Goal: Entertainment & Leisure: Browse casually

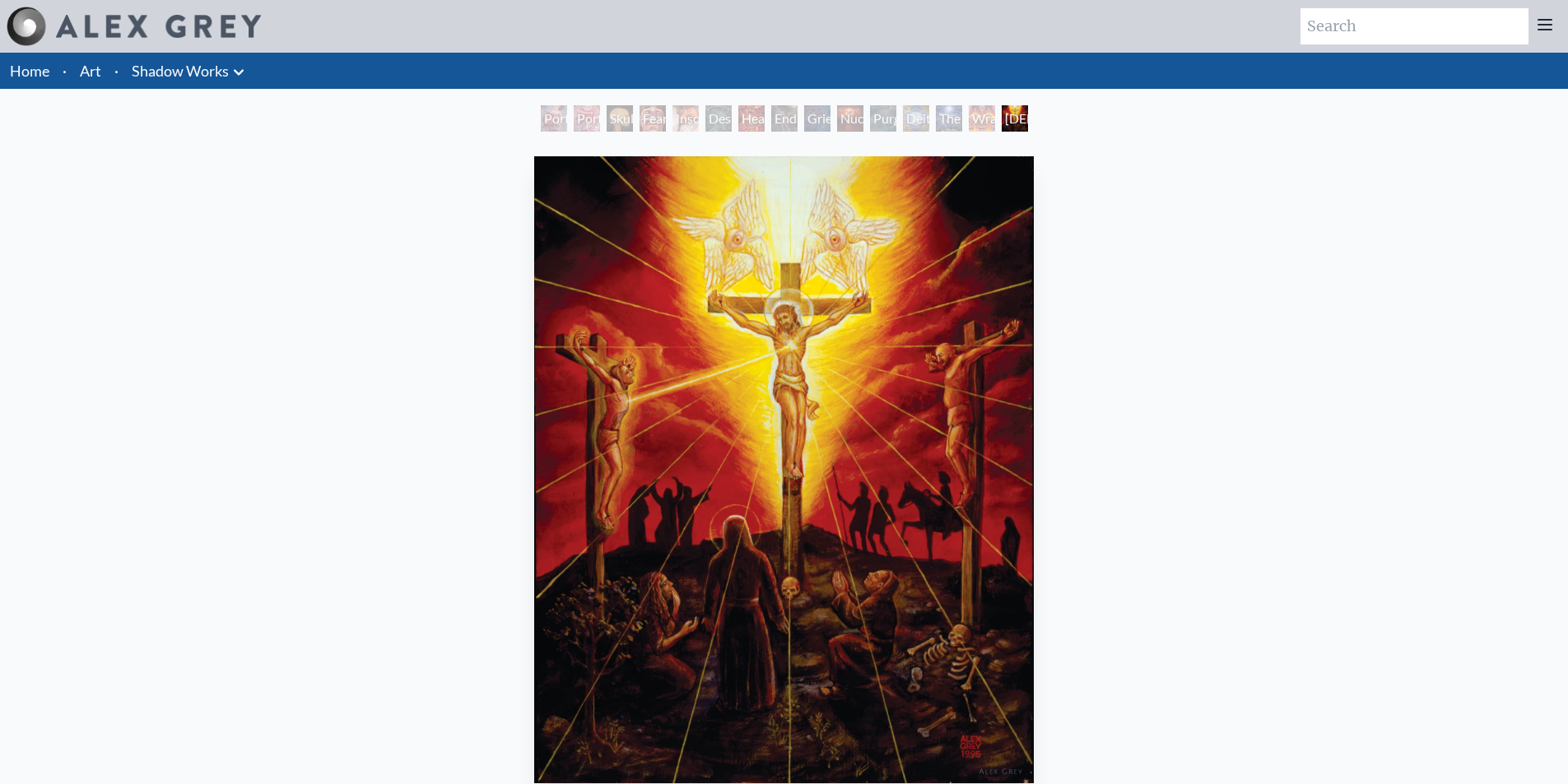
click at [969, 119] on div "Wrathful Deity" at bounding box center [981, 118] width 26 height 26
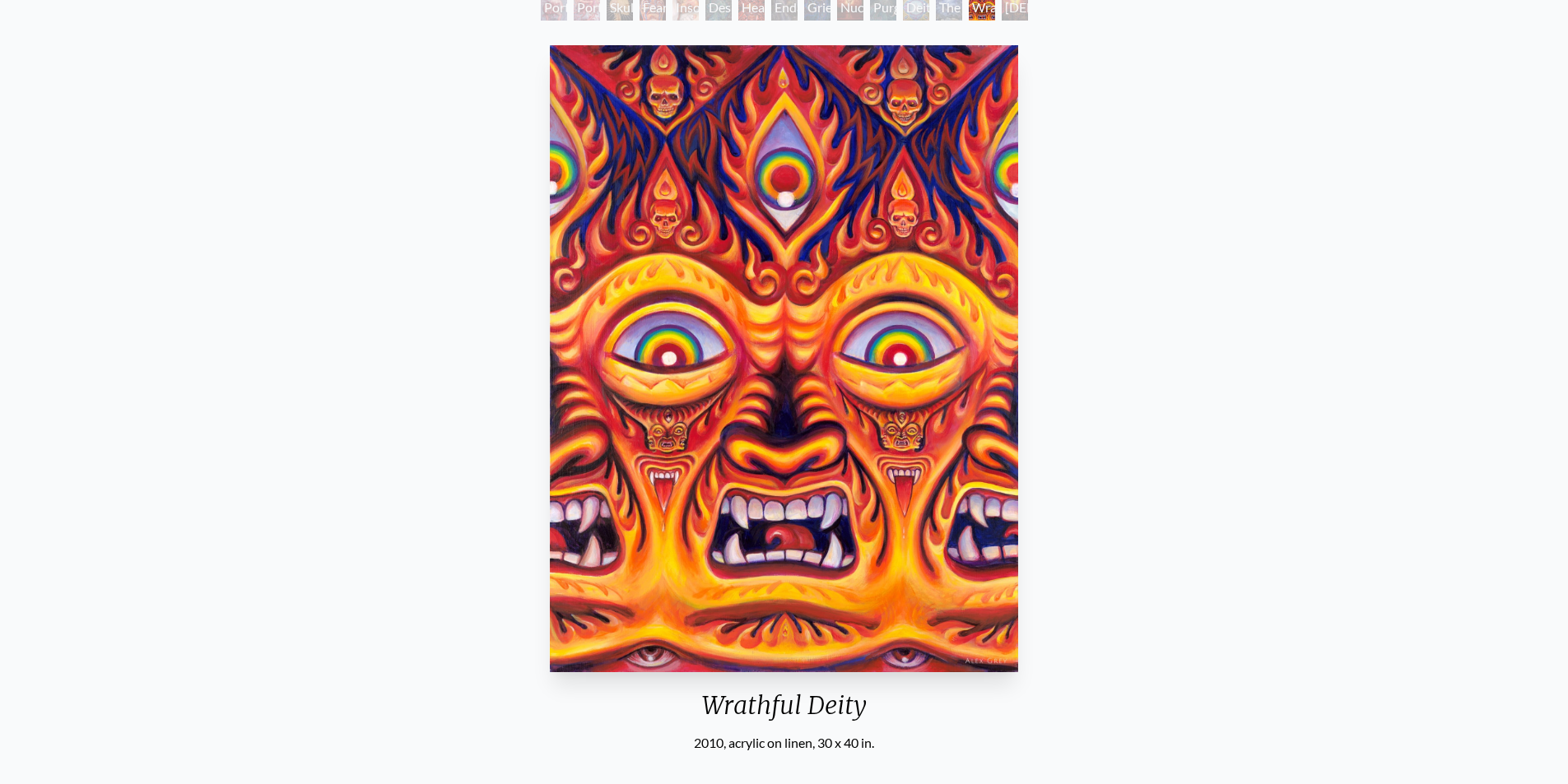
scroll to position [83, 0]
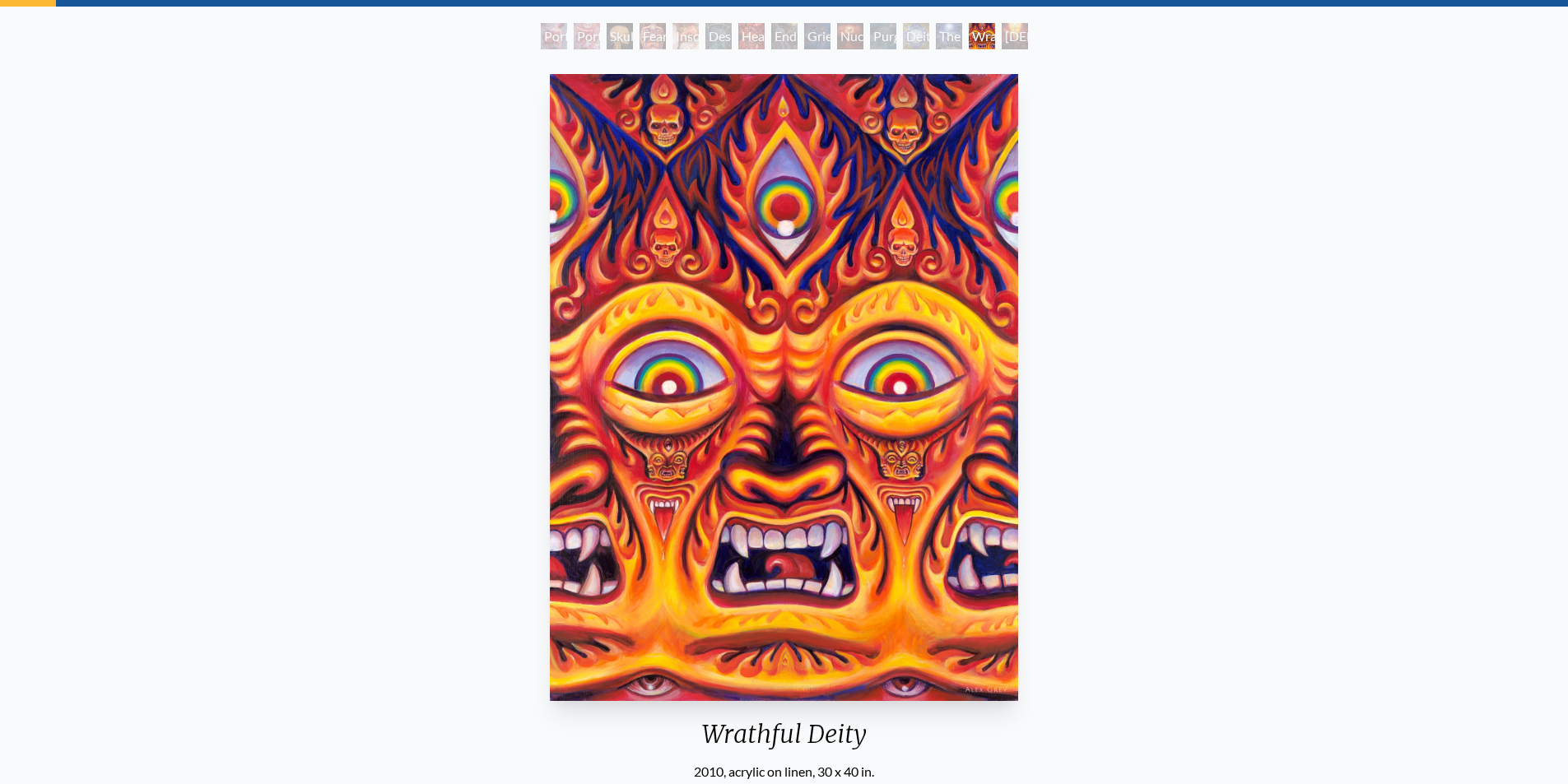
click at [958, 39] on div "The Soul Finds It's Way" at bounding box center [948, 36] width 26 height 26
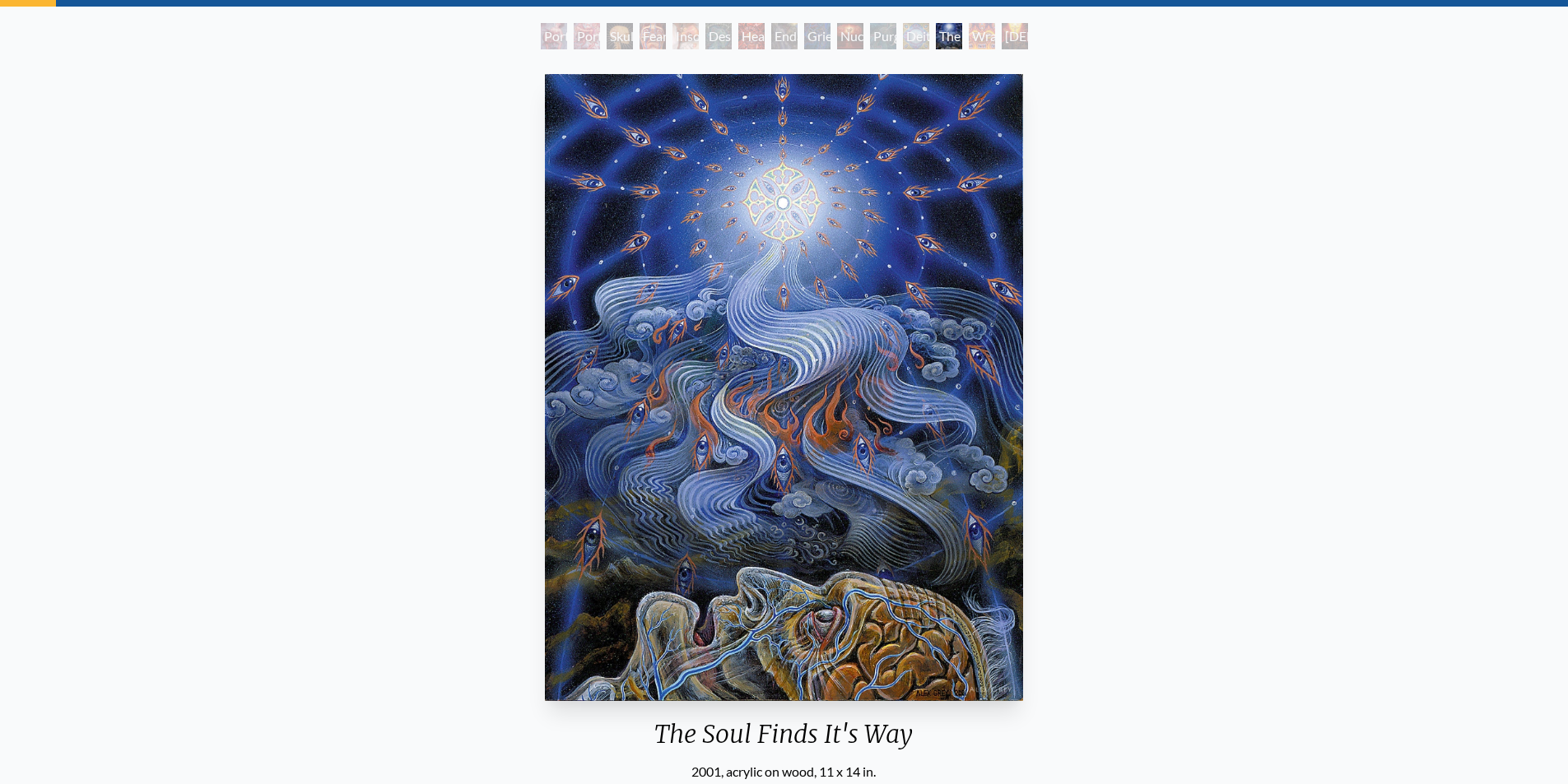
click at [912, 46] on div "Deities & Demons Drinking from the Milky Pool" at bounding box center [916, 36] width 26 height 26
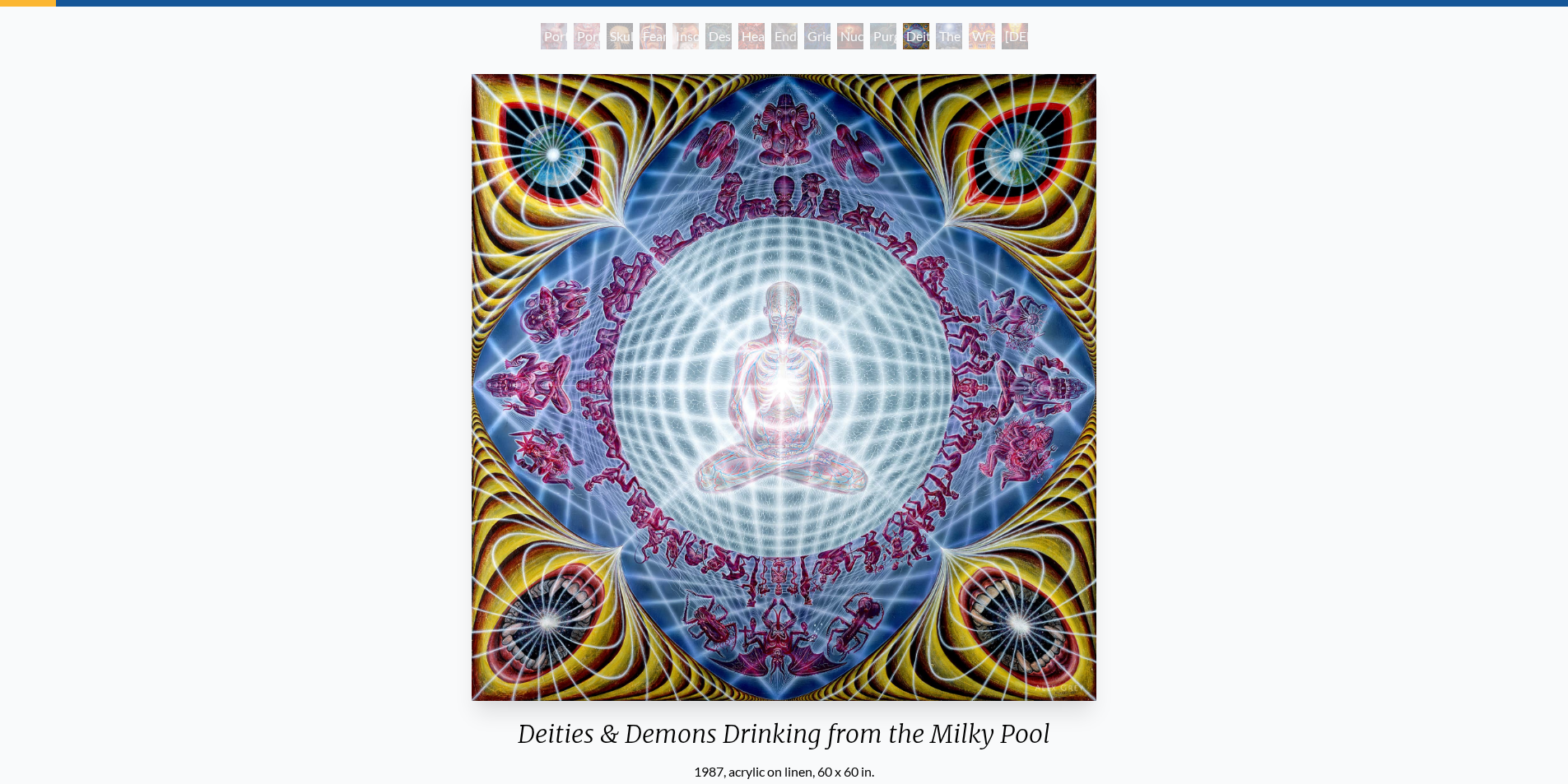
click at [880, 45] on div "Purging" at bounding box center [882, 36] width 26 height 26
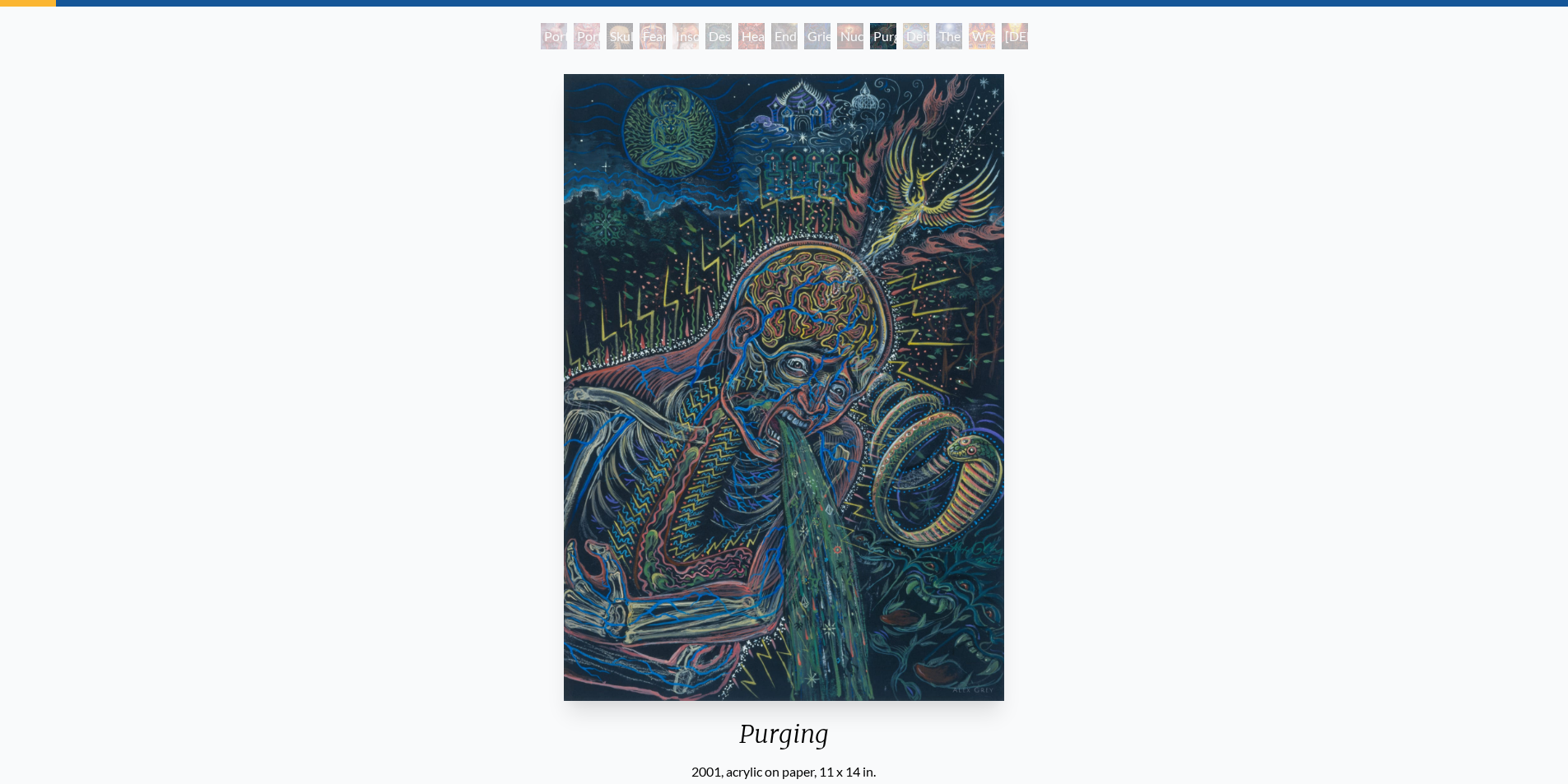
click at [843, 43] on div "Nuclear Crucifixion" at bounding box center [850, 36] width 26 height 26
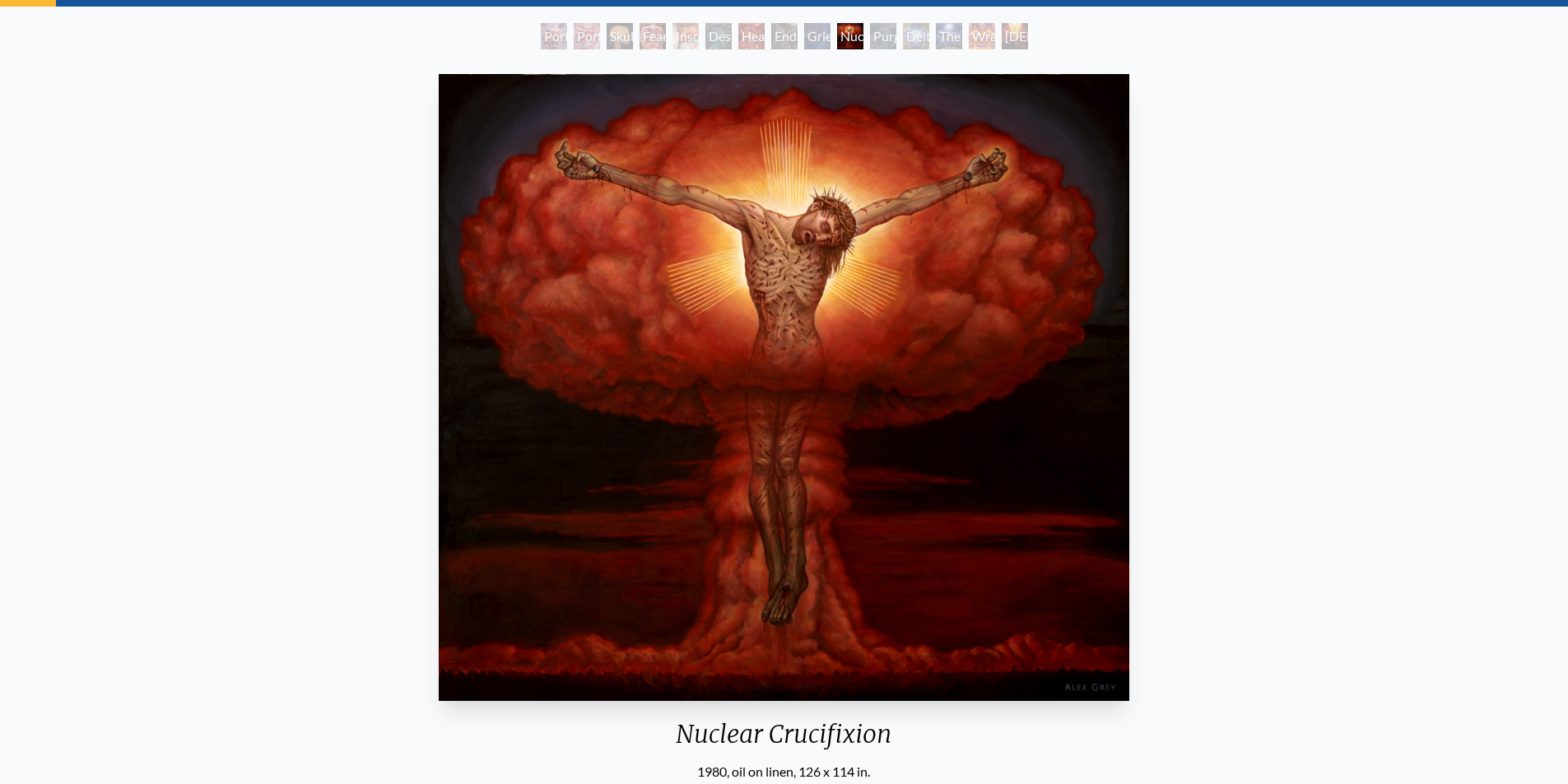
click at [813, 40] on div "Grieving" at bounding box center [817, 36] width 26 height 26
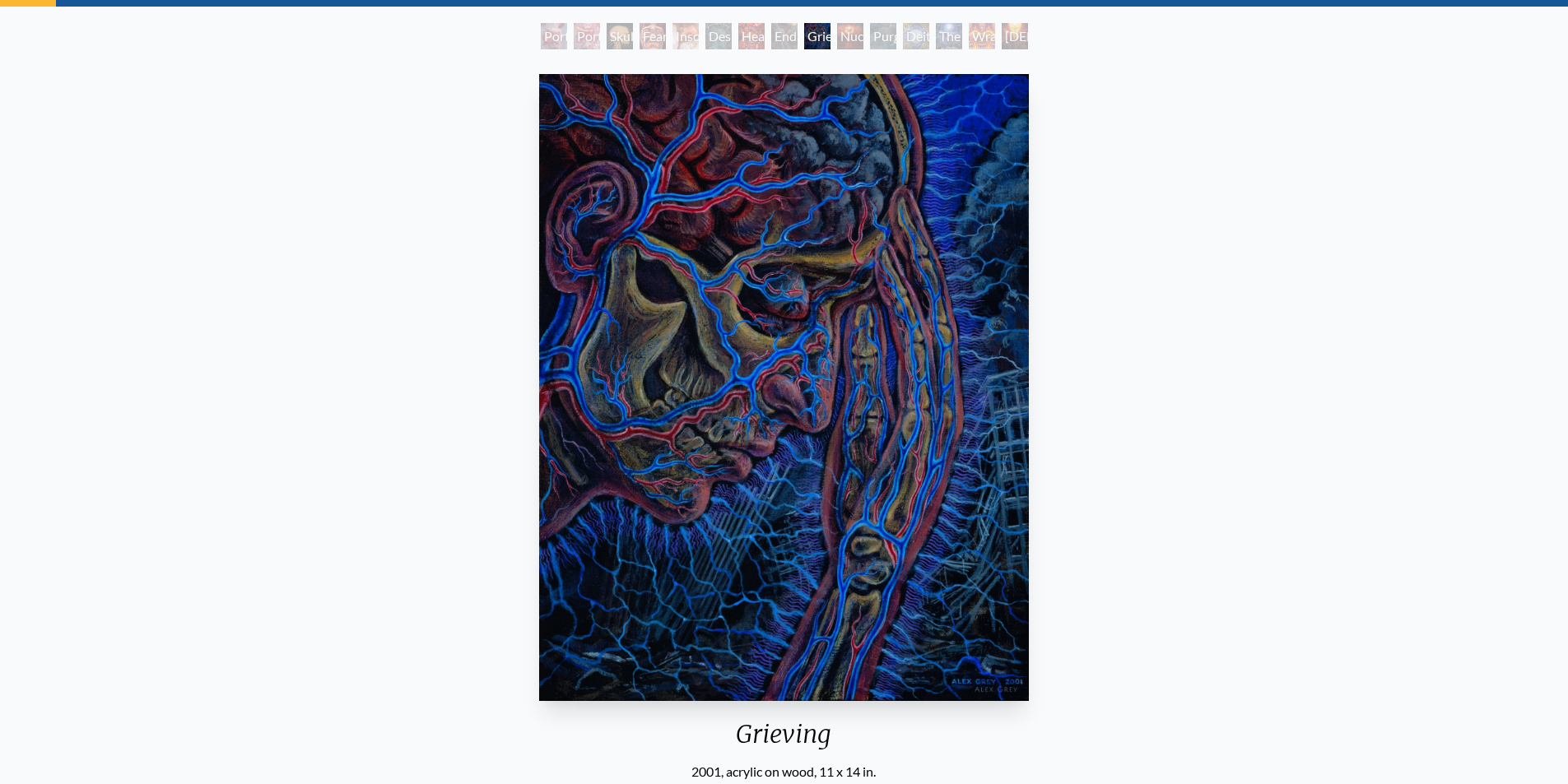
click at [793, 36] on div "Endarkenment" at bounding box center [784, 36] width 26 height 26
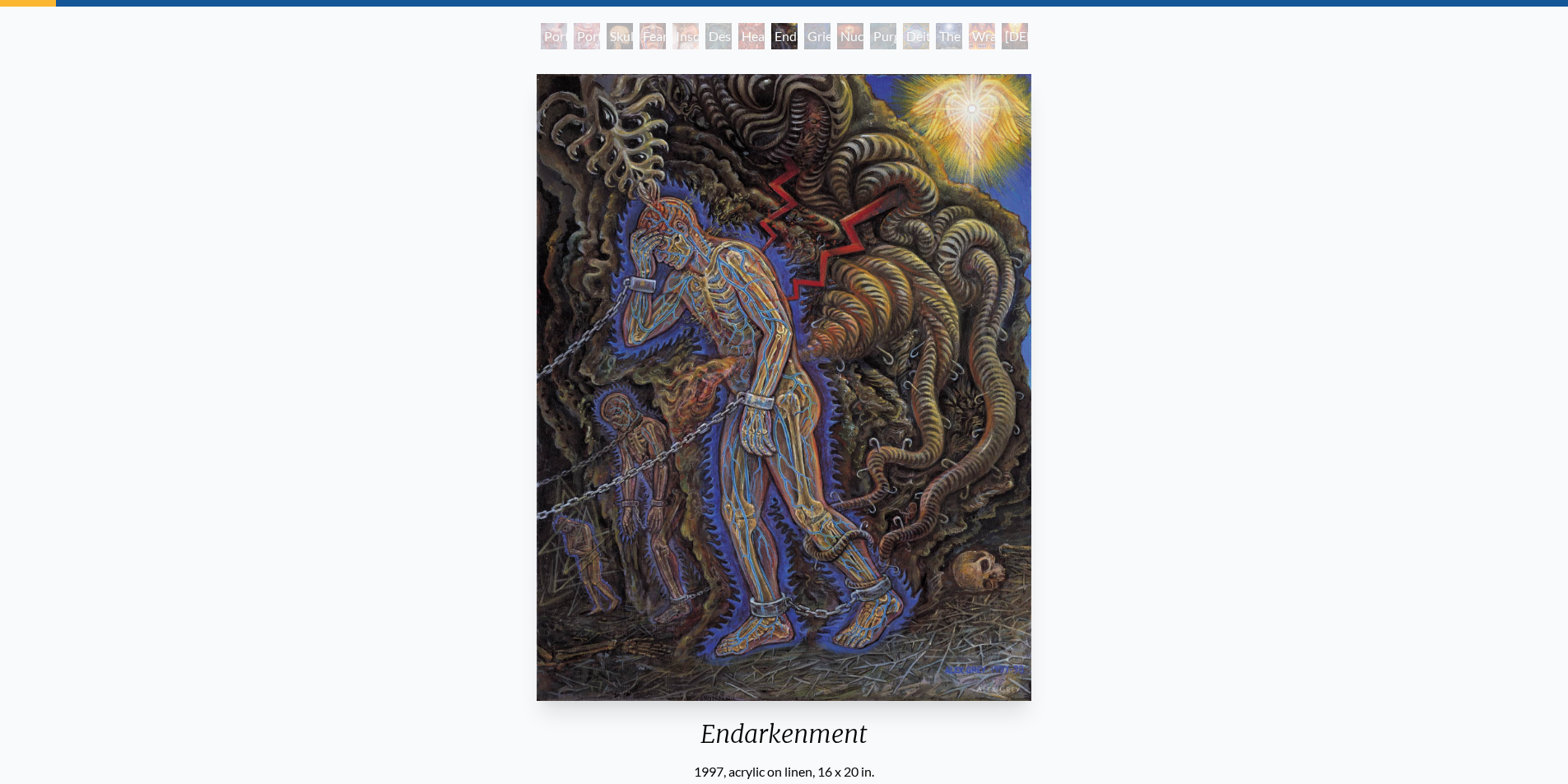
click at [765, 43] on div "Headache" at bounding box center [751, 36] width 26 height 26
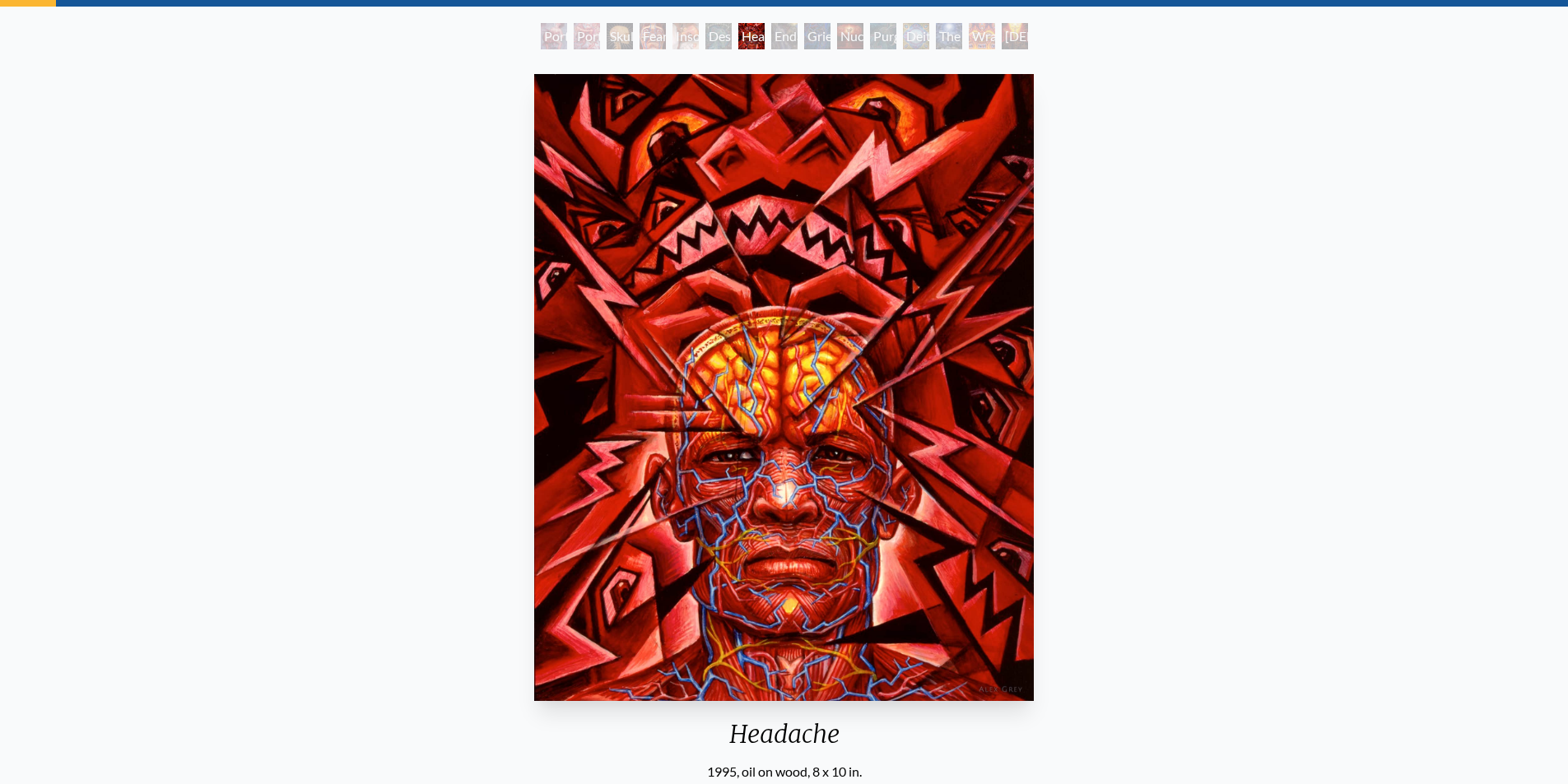
click at [716, 37] on div "Despair" at bounding box center [718, 36] width 26 height 26
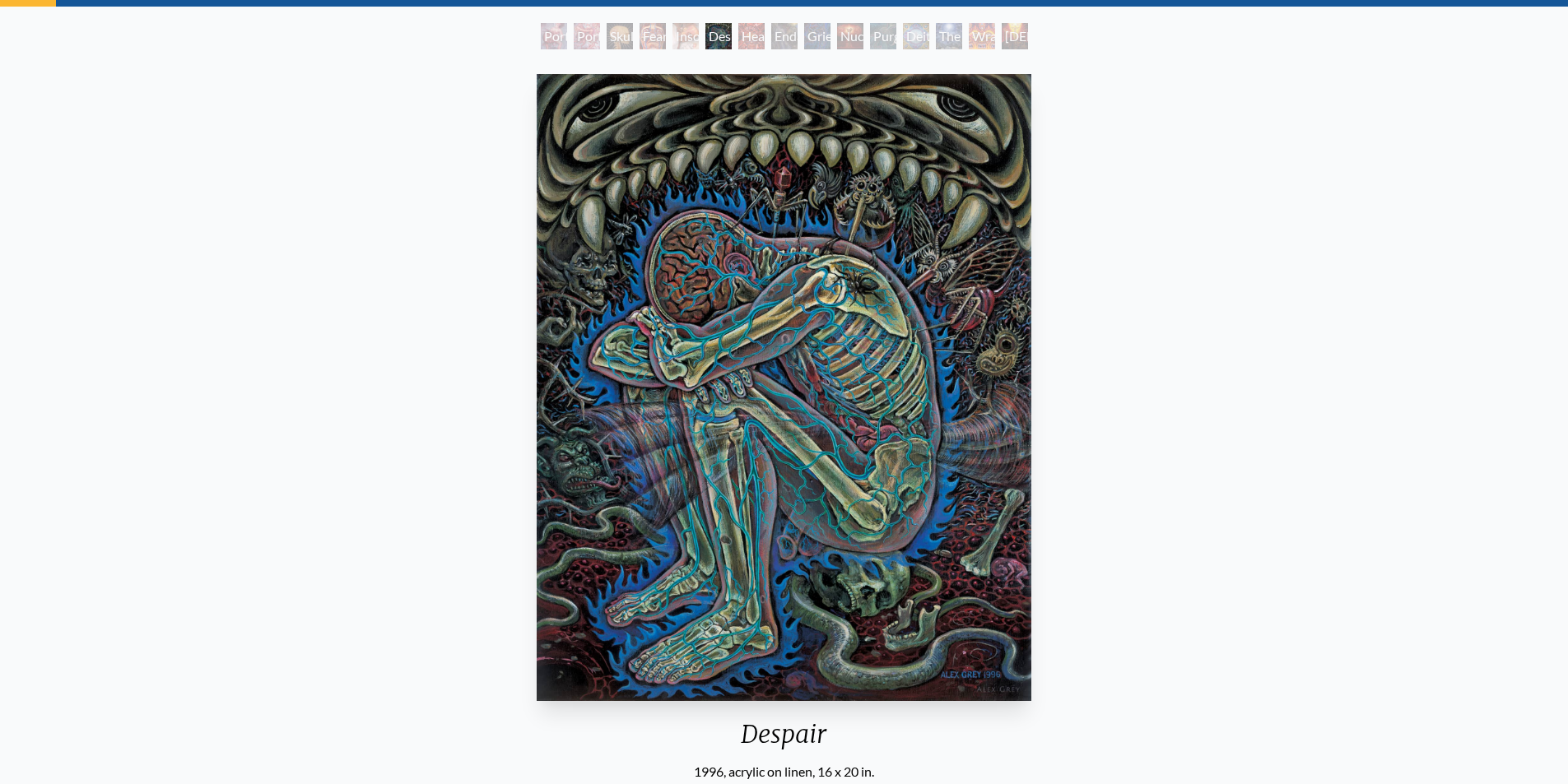
click at [684, 37] on div "Insomnia" at bounding box center [686, 36] width 26 height 26
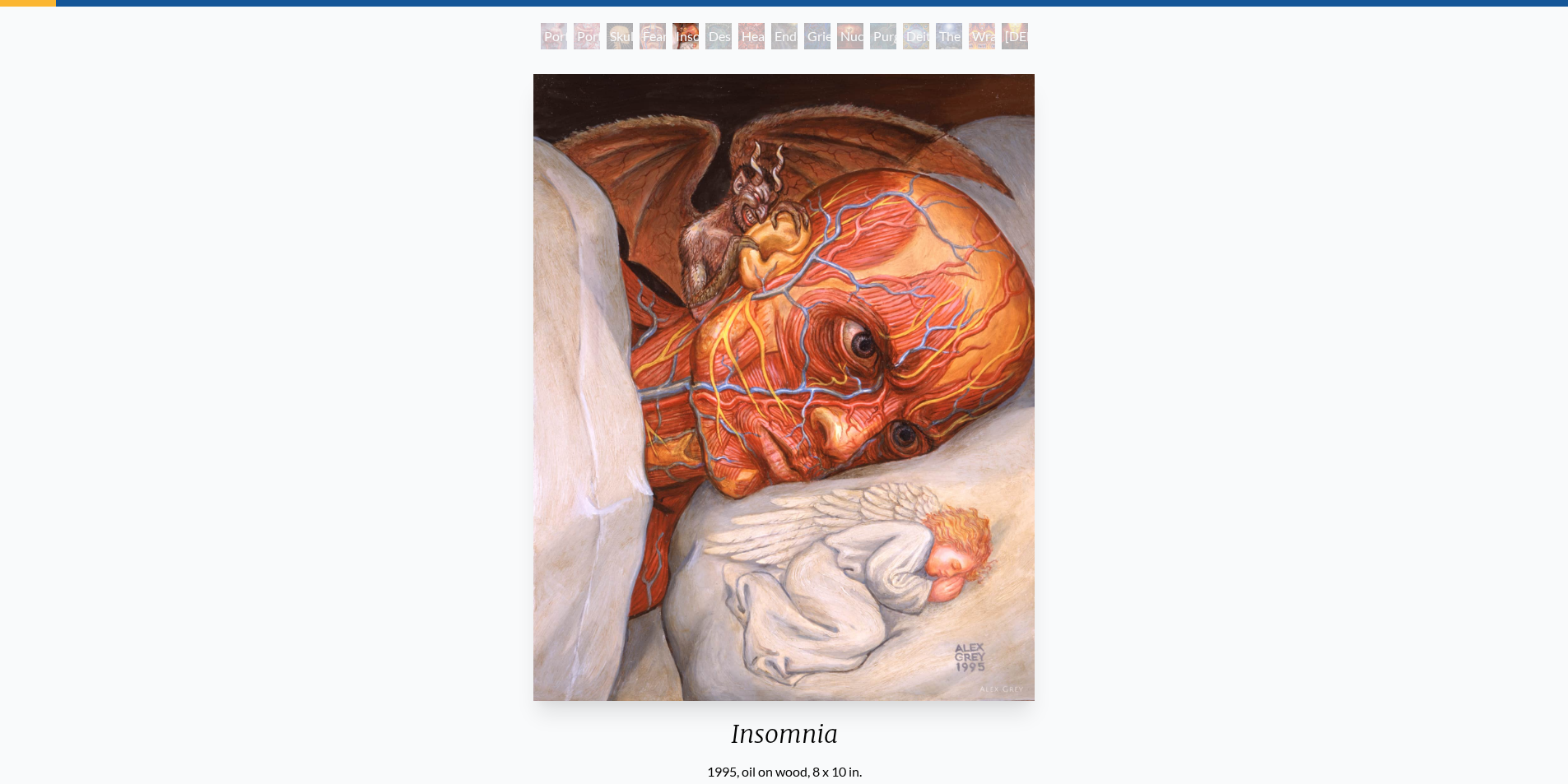
click at [651, 23] on div "Fear" at bounding box center [652, 36] width 26 height 26
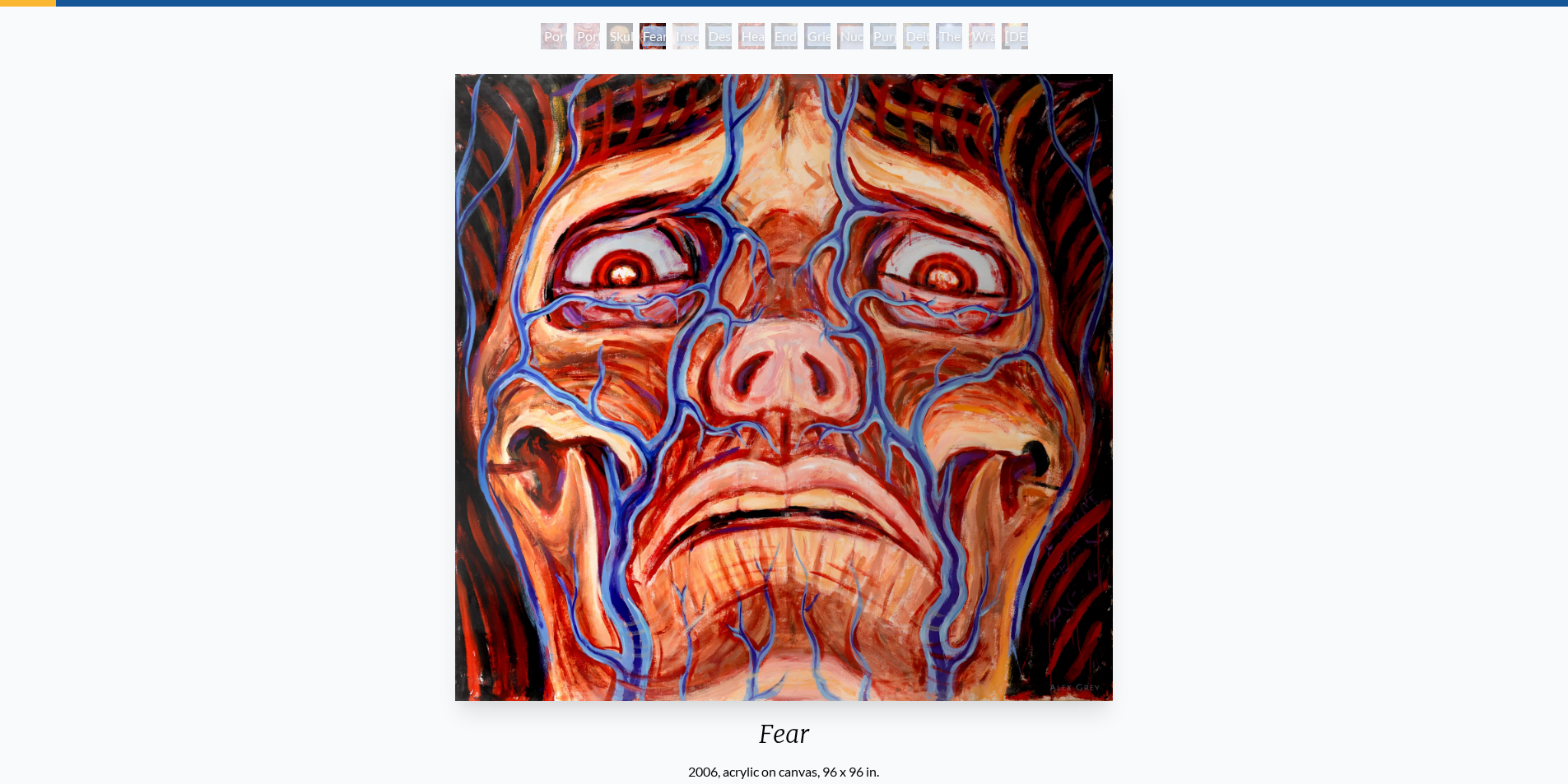
drag, startPoint x: 630, startPoint y: 62, endPoint x: 611, endPoint y: 55, distance: 20.2
click at [611, 55] on div "Portrait of an Artist 2 Portrait of an Artist 1 Skull Fetus Fear Insomnia Despa…" at bounding box center [784, 468] width 1568 height 890
click at [621, 33] on div "Skull Fetus" at bounding box center [619, 36] width 26 height 26
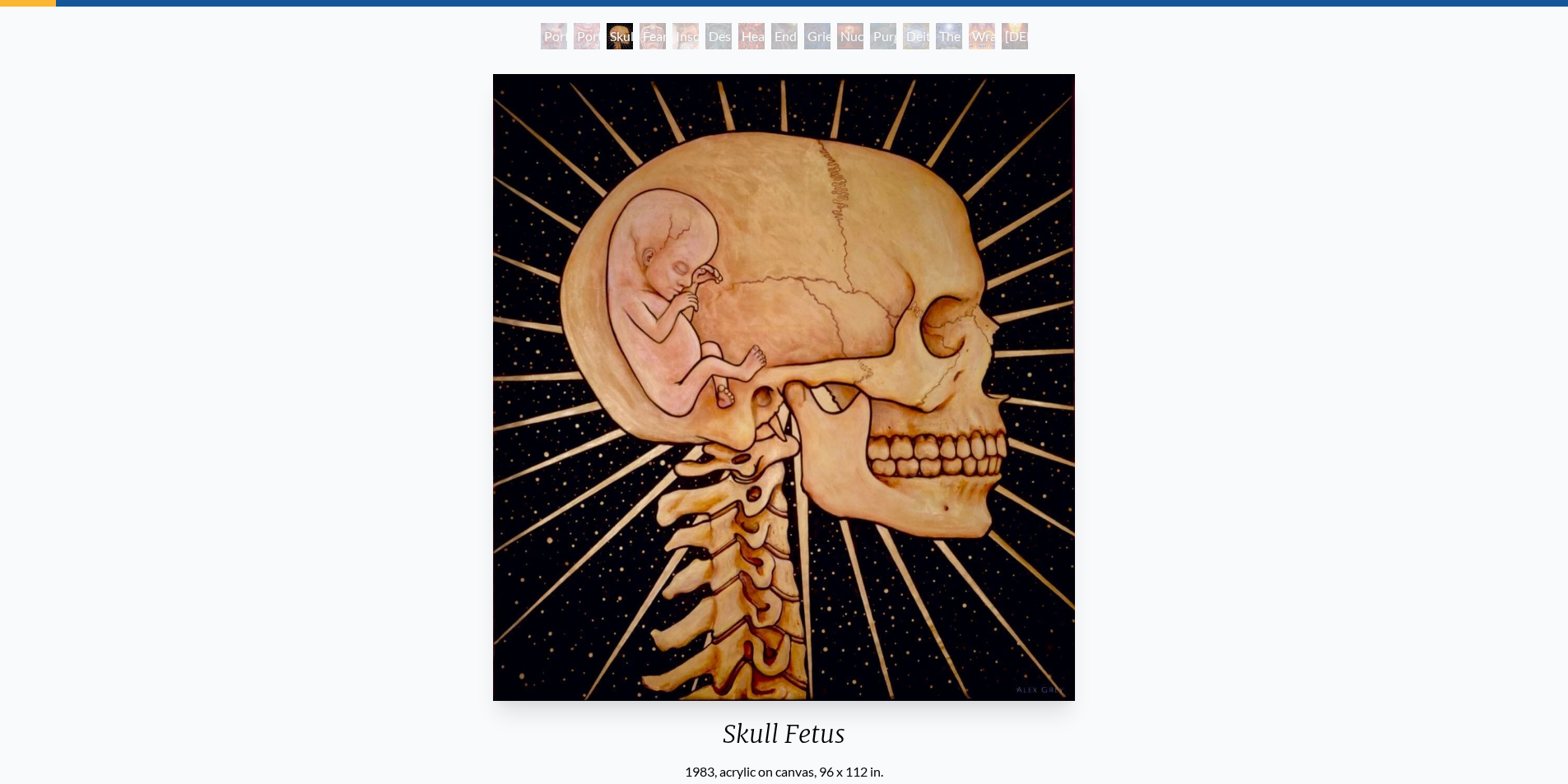
click at [580, 39] on div "Portrait of an Artist 1" at bounding box center [587, 36] width 26 height 26
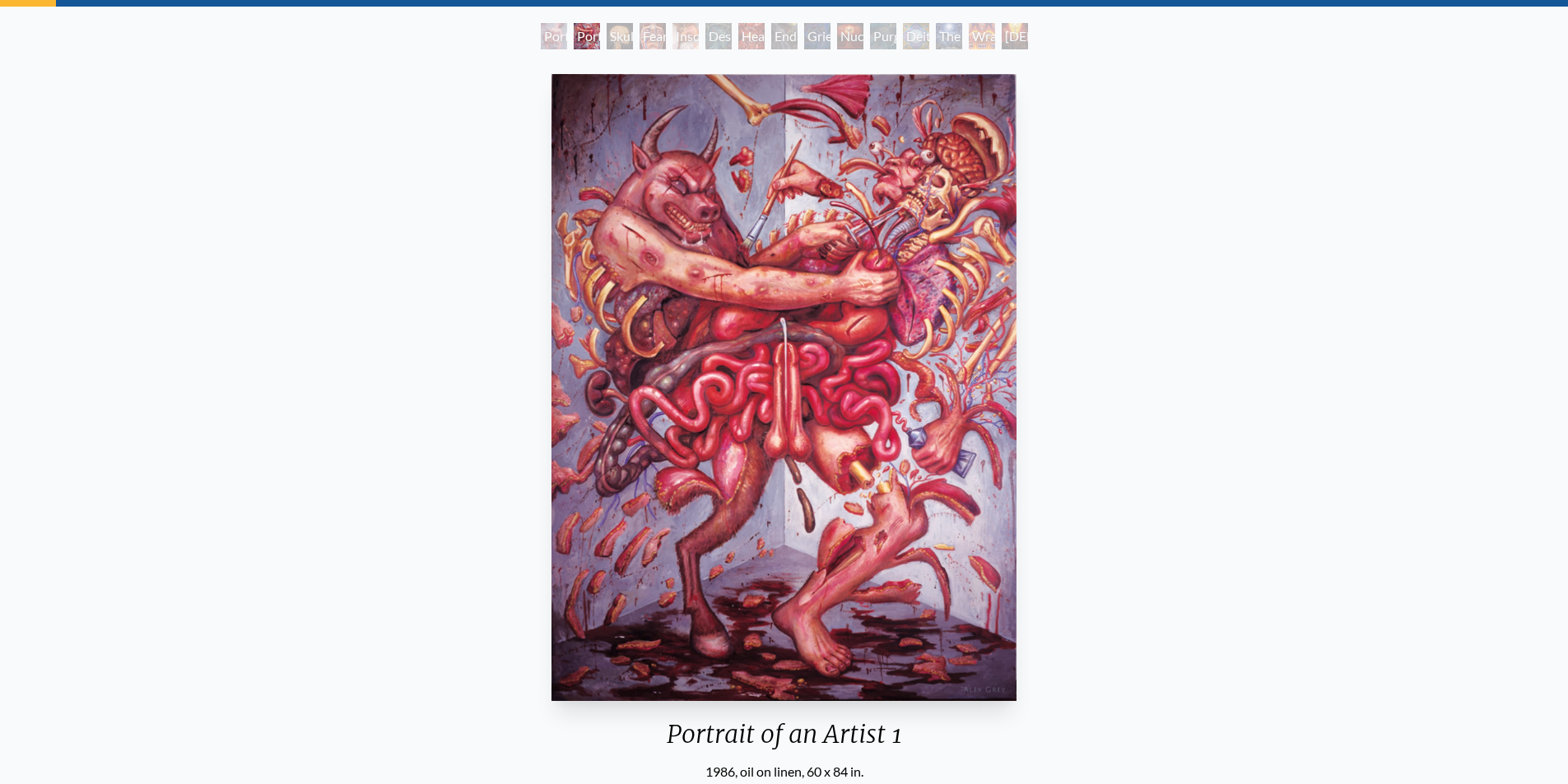
click at [547, 43] on div "Portrait of an Artist 2" at bounding box center [553, 36] width 26 height 26
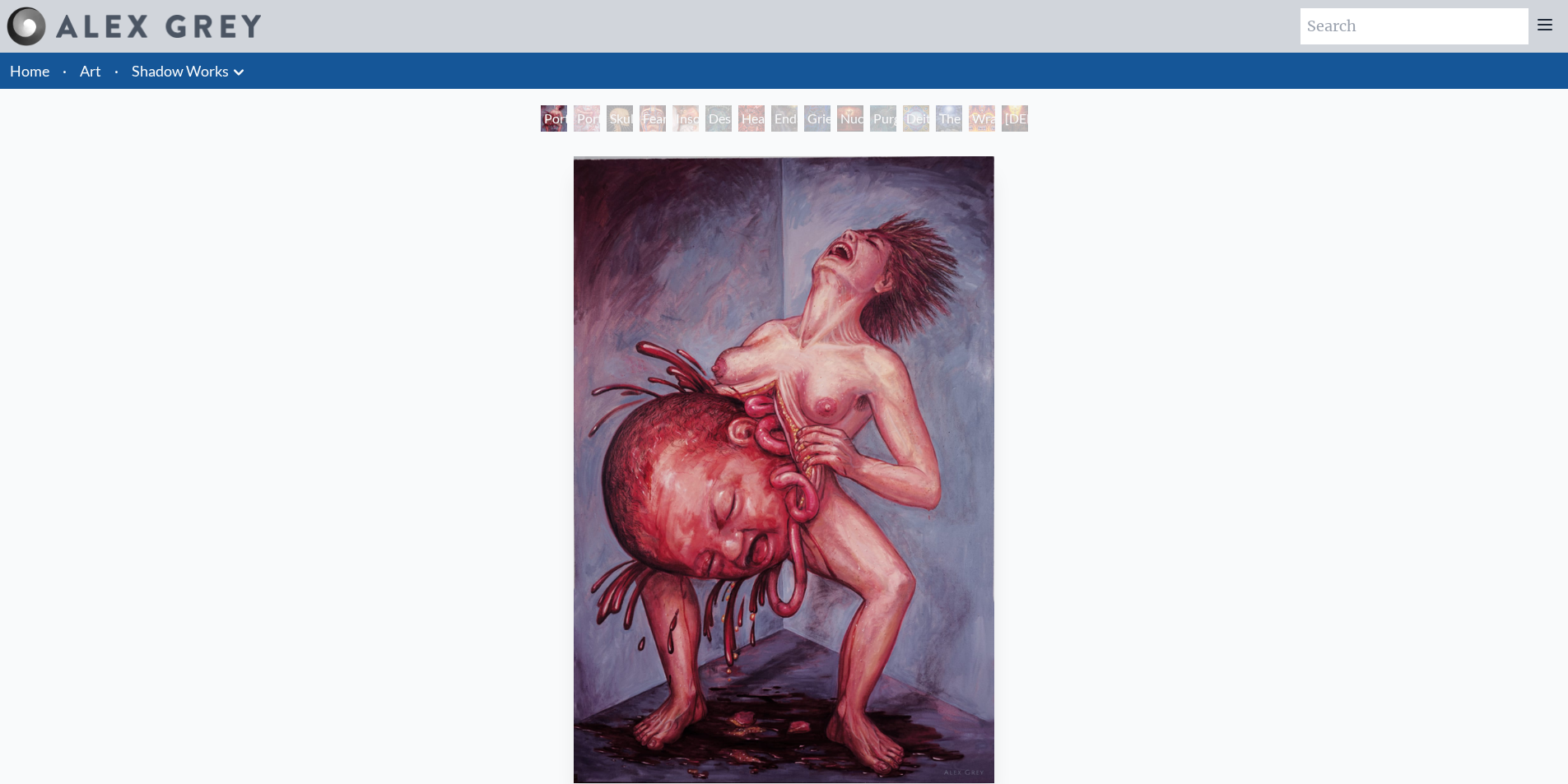
click at [244, 70] on icon at bounding box center [239, 72] width 10 height 6
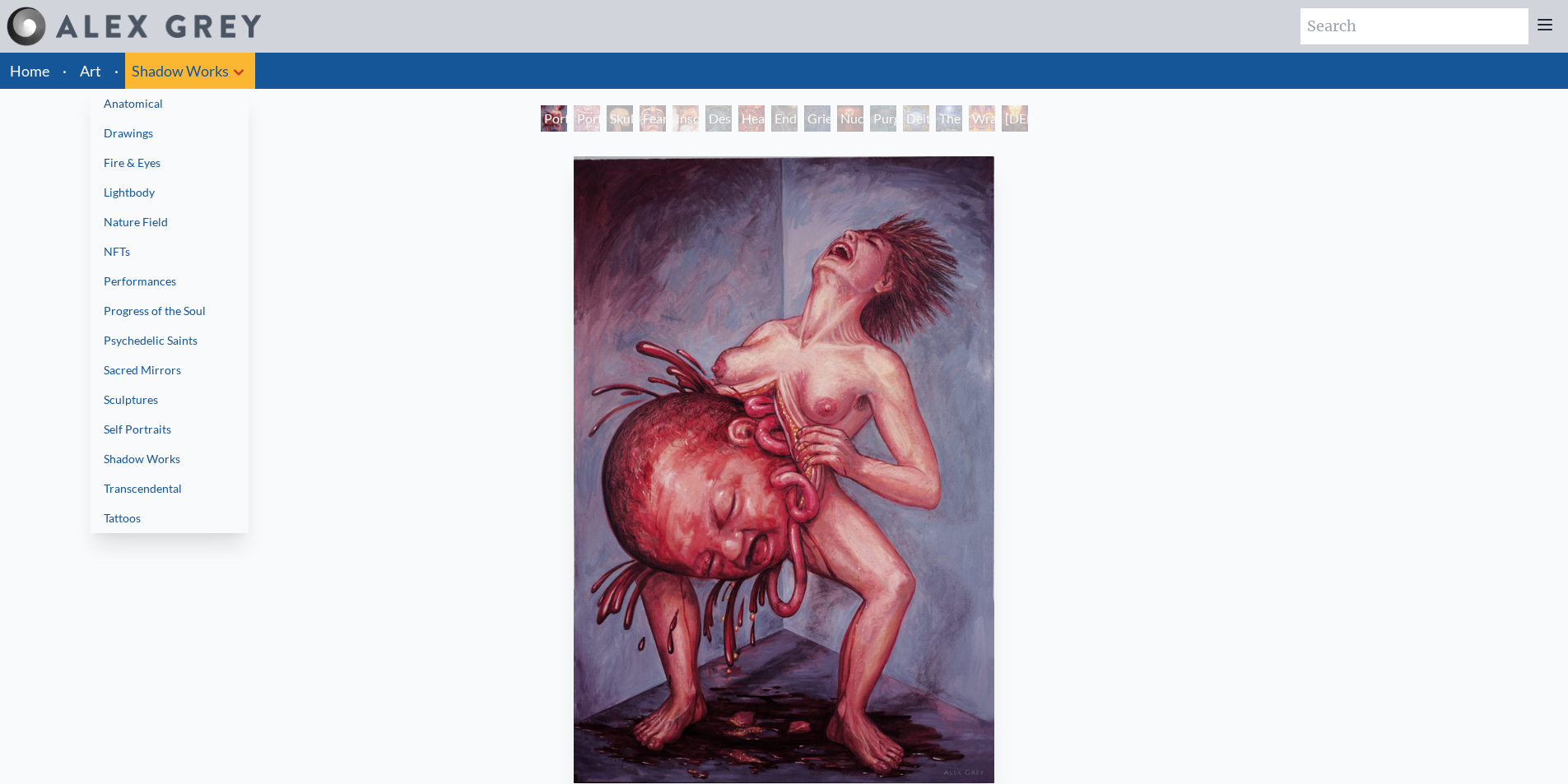
click at [202, 487] on link "Transcendental" at bounding box center [169, 488] width 158 height 30
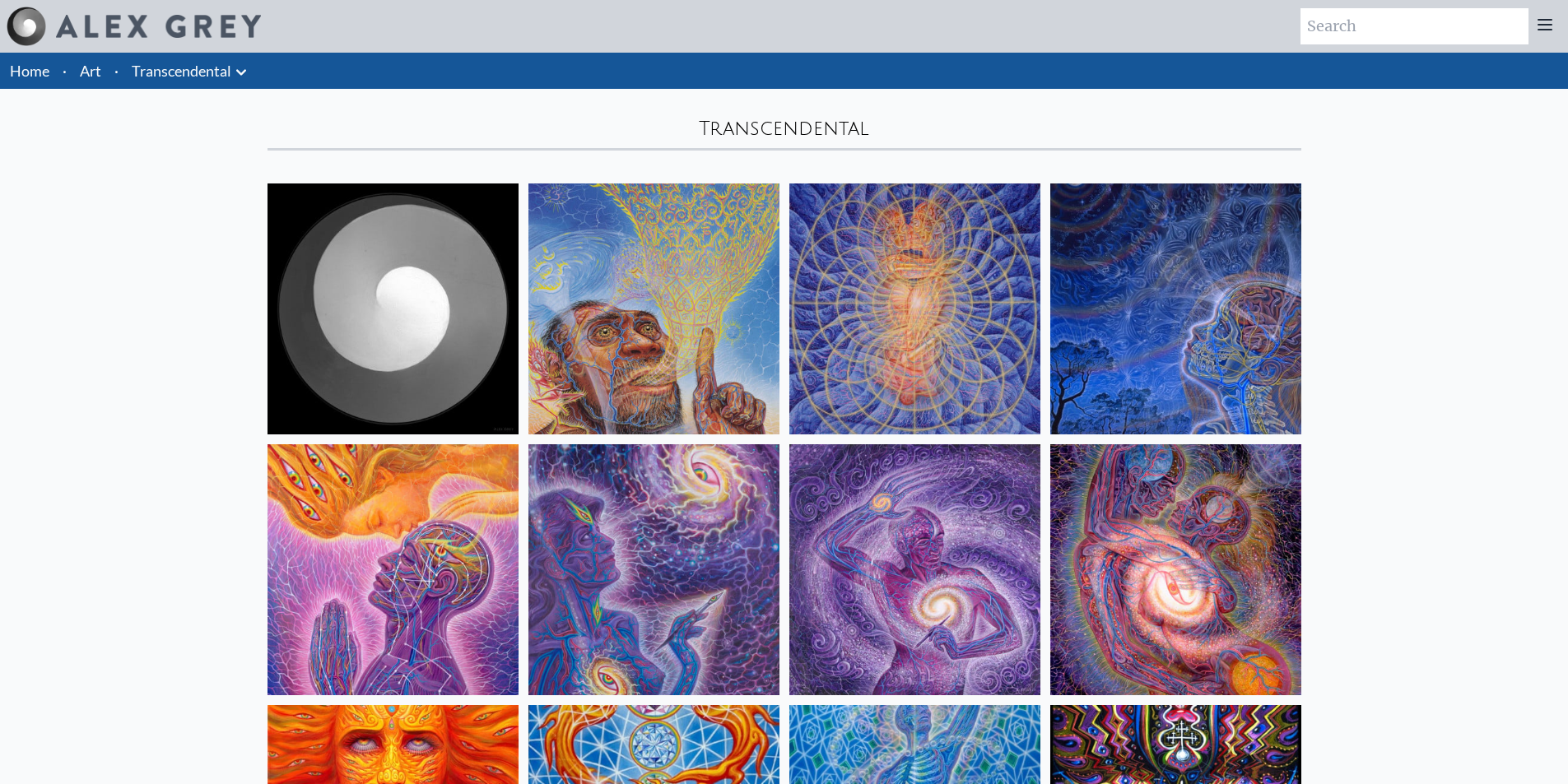
click at [239, 74] on icon at bounding box center [240, 72] width 20 height 20
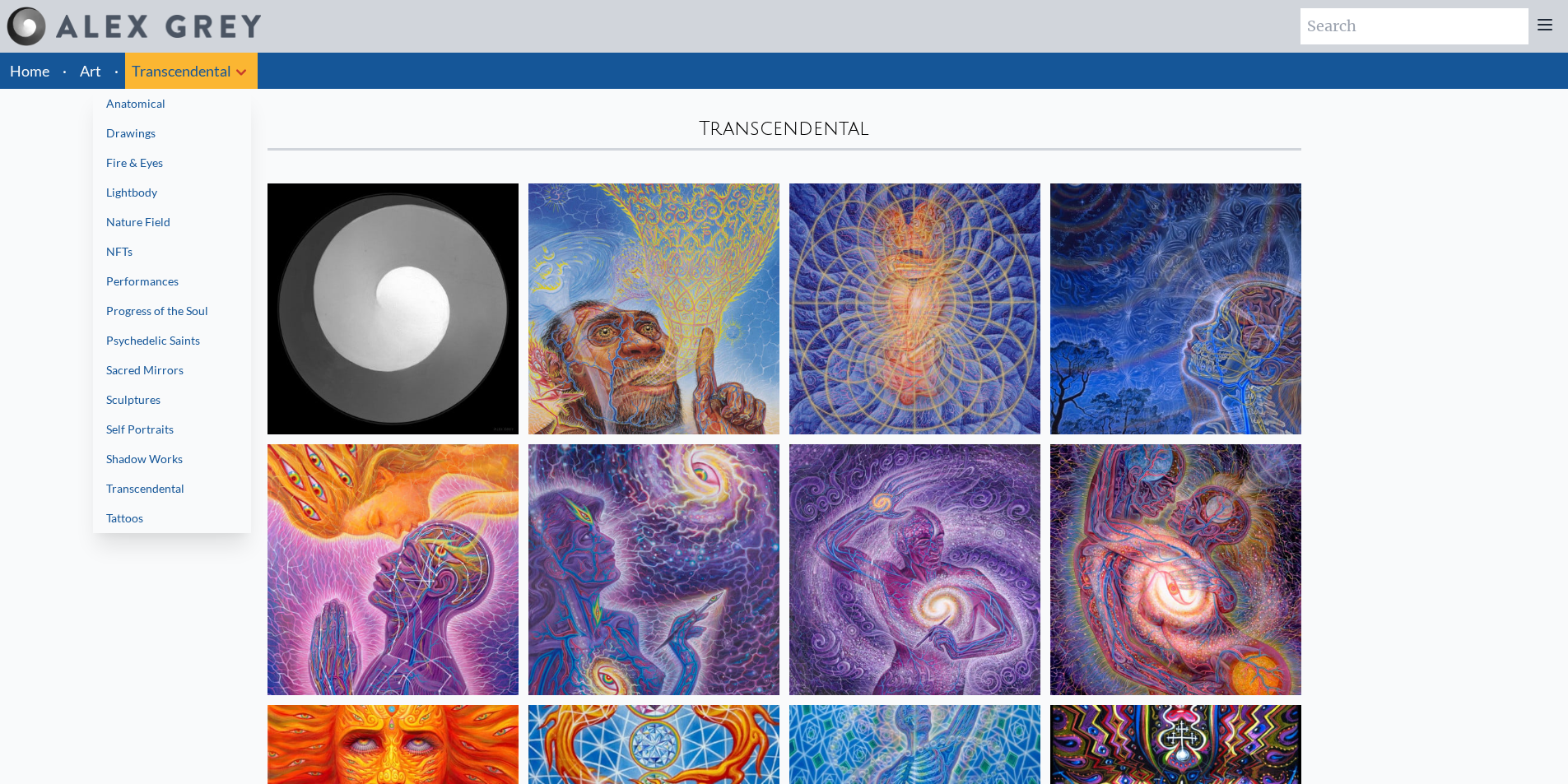
click at [196, 510] on link "Tattoos" at bounding box center [171, 518] width 158 height 30
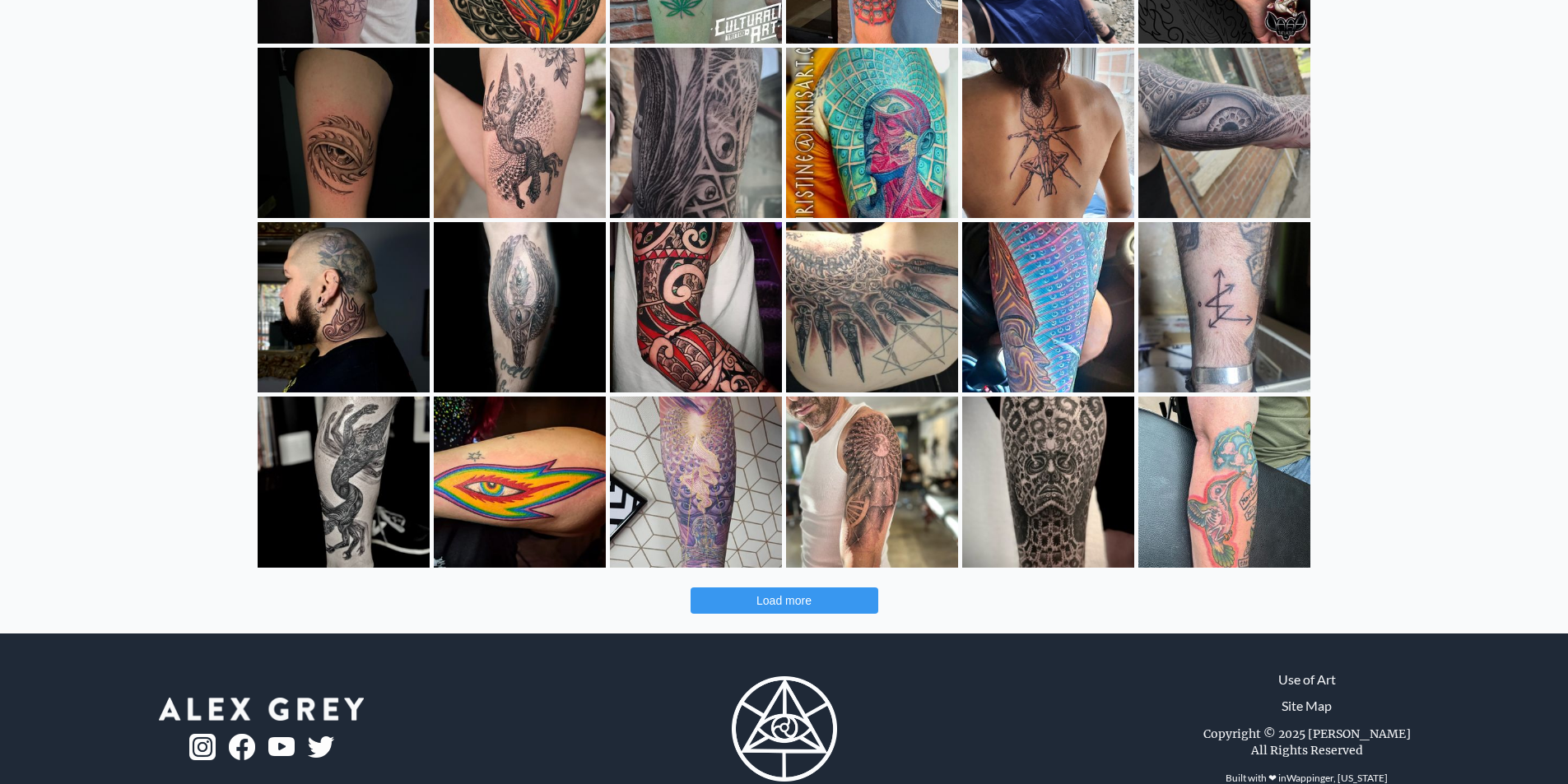
scroll to position [406, 0]
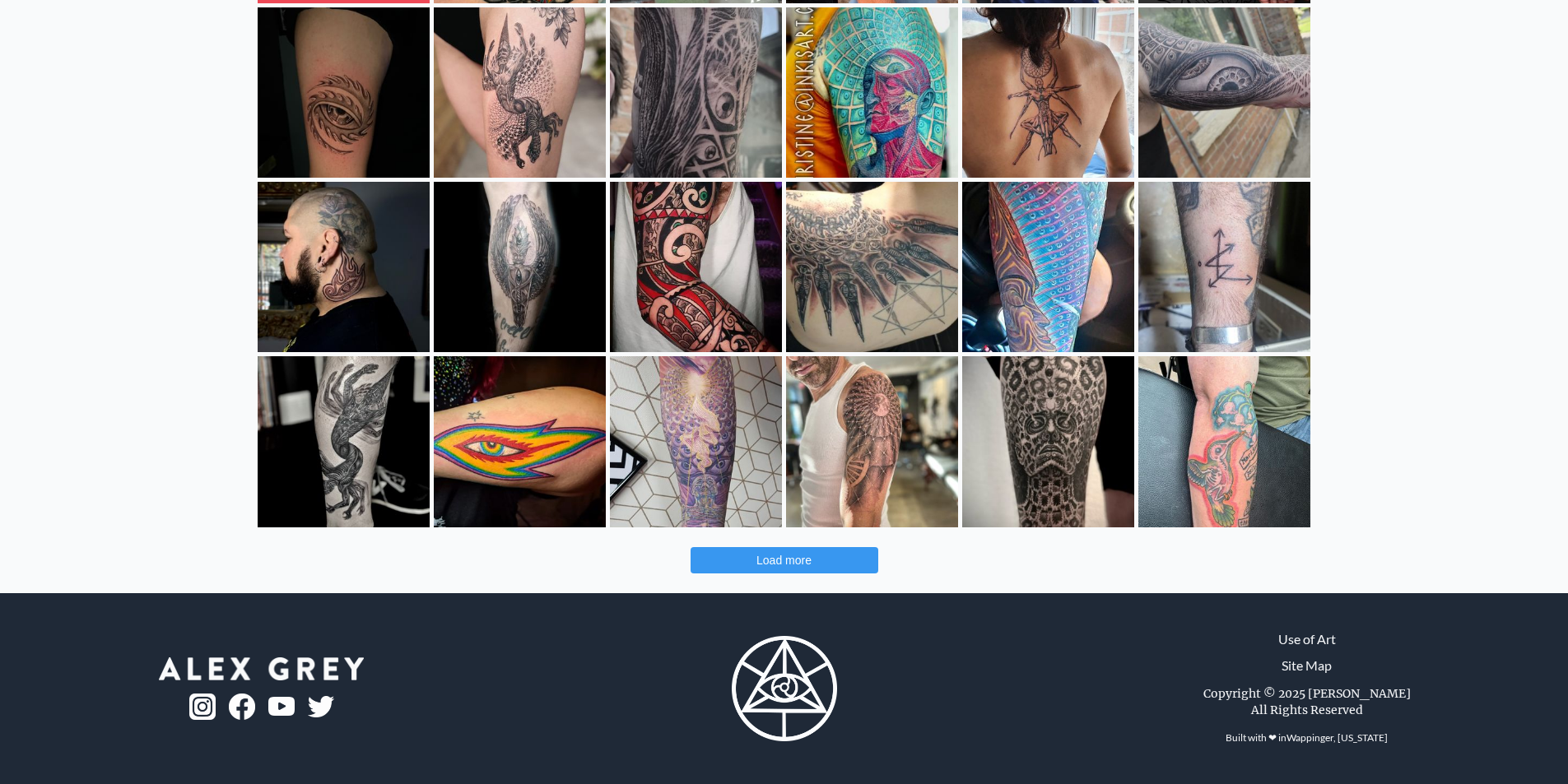
click at [842, 553] on button "Load more" at bounding box center [784, 560] width 188 height 26
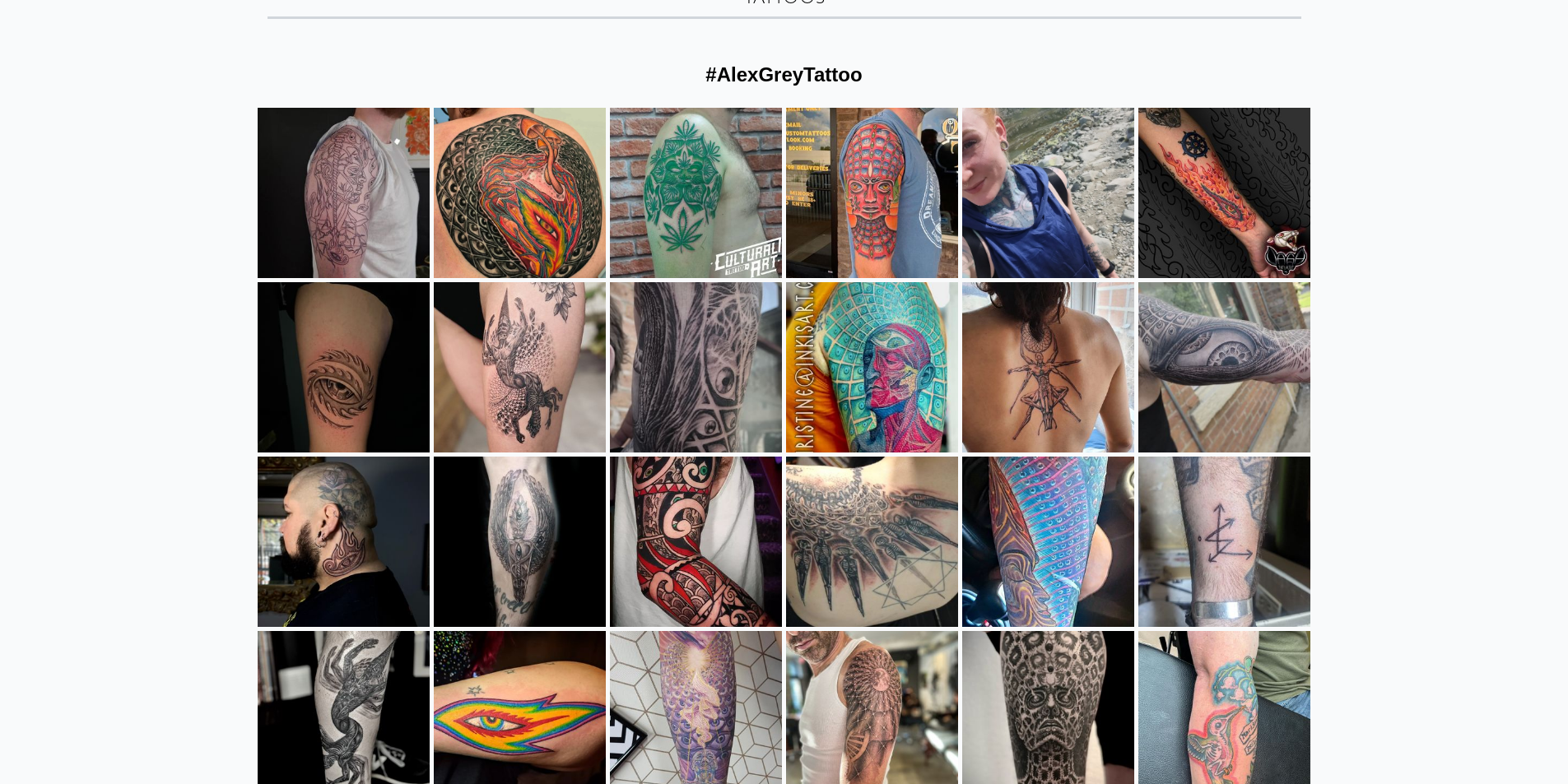
scroll to position [0, 0]
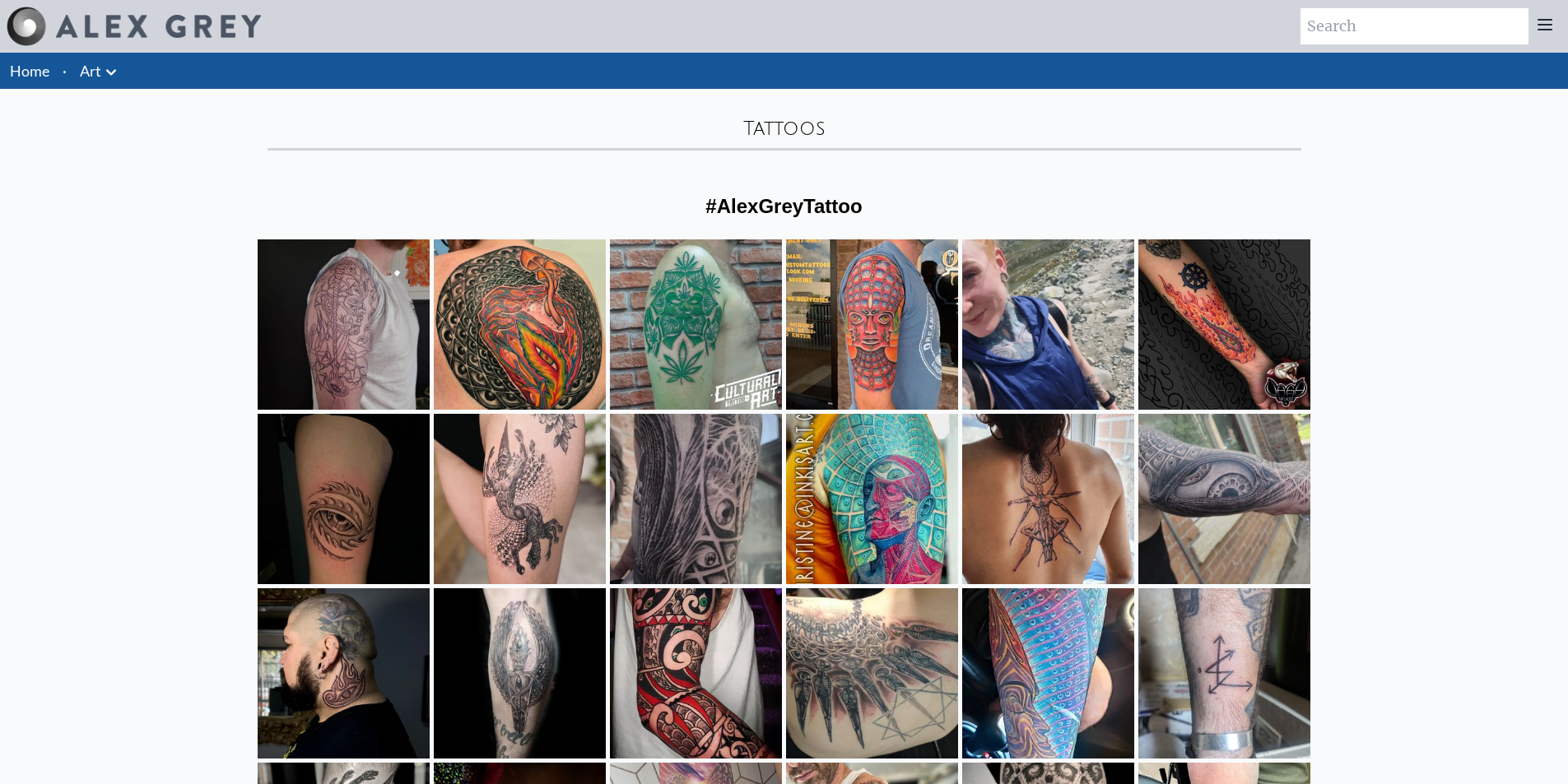
click at [113, 66] on icon at bounding box center [111, 72] width 20 height 20
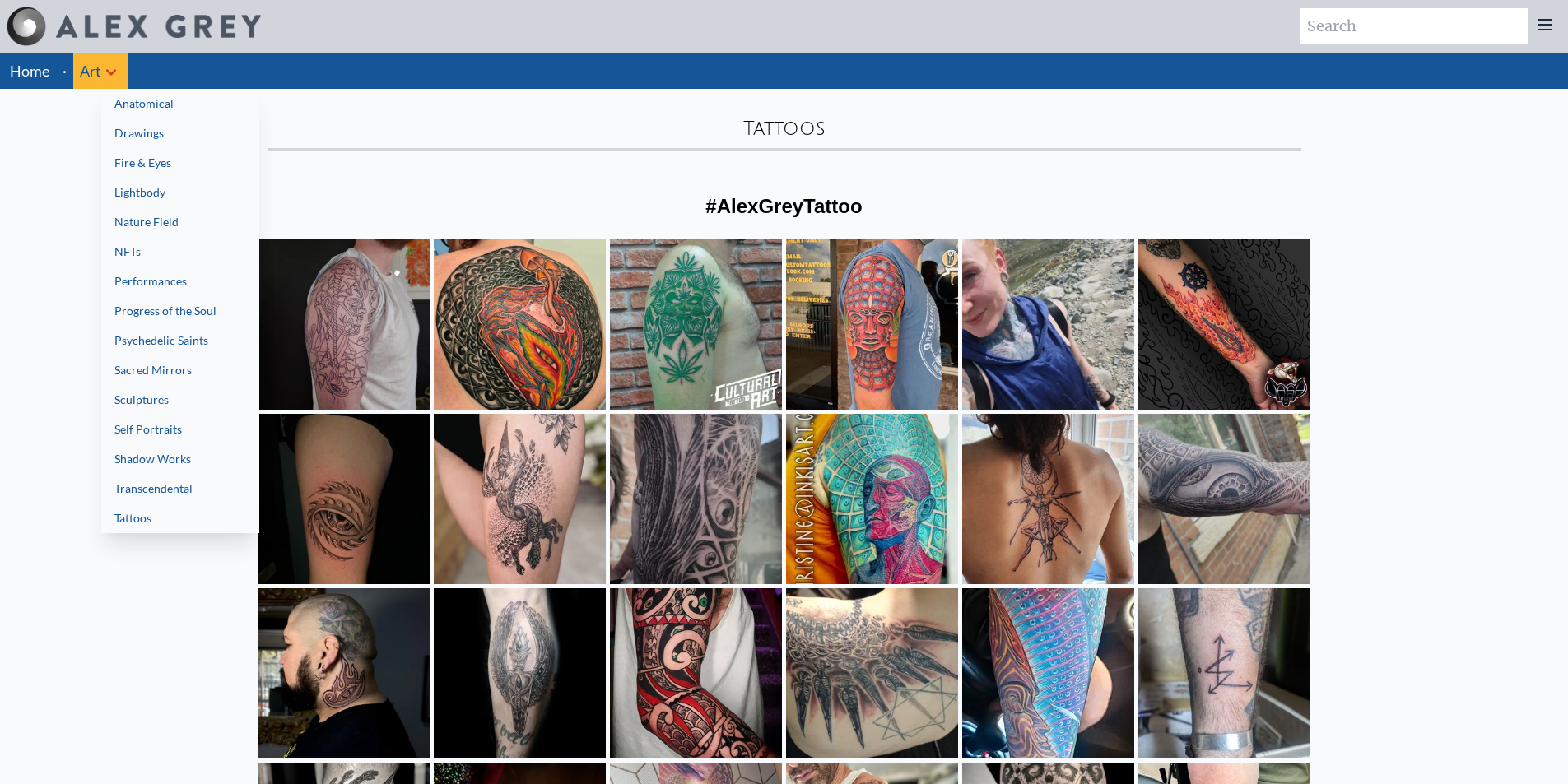
click at [146, 108] on link "Anatomical" at bounding box center [180, 103] width 158 height 30
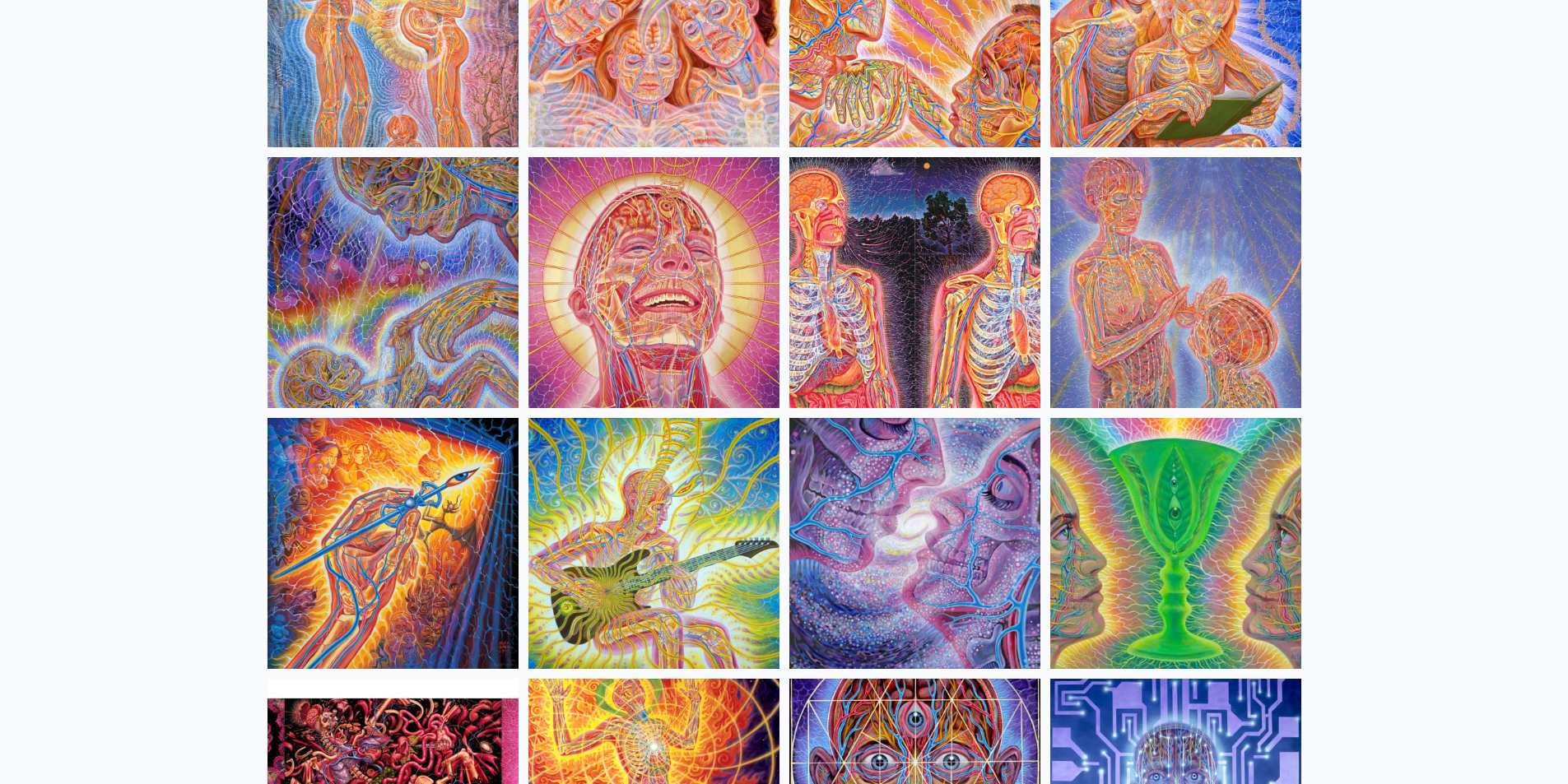
scroll to position [905, 0]
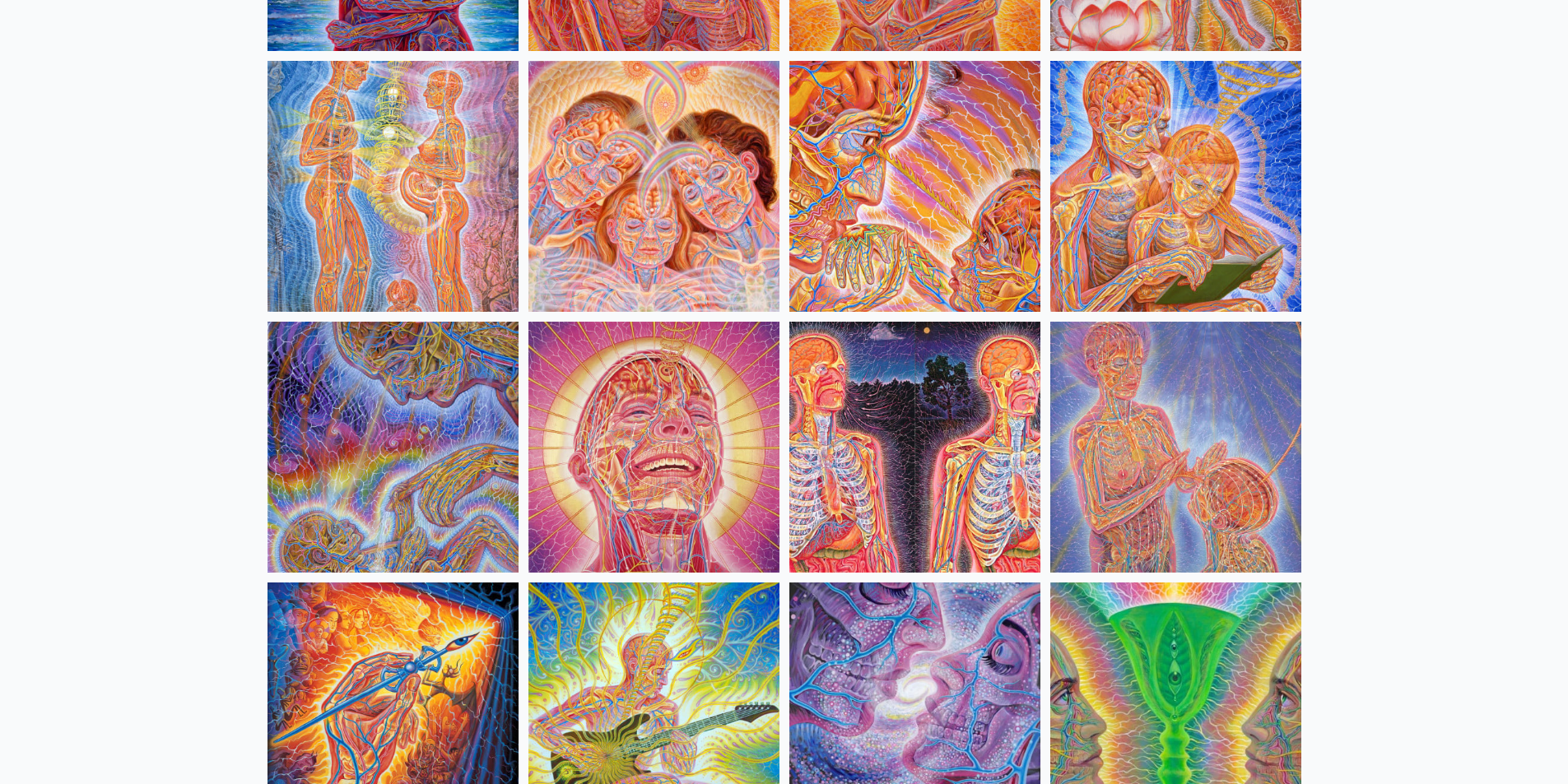
click at [917, 207] on img at bounding box center [915, 186] width 251 height 251
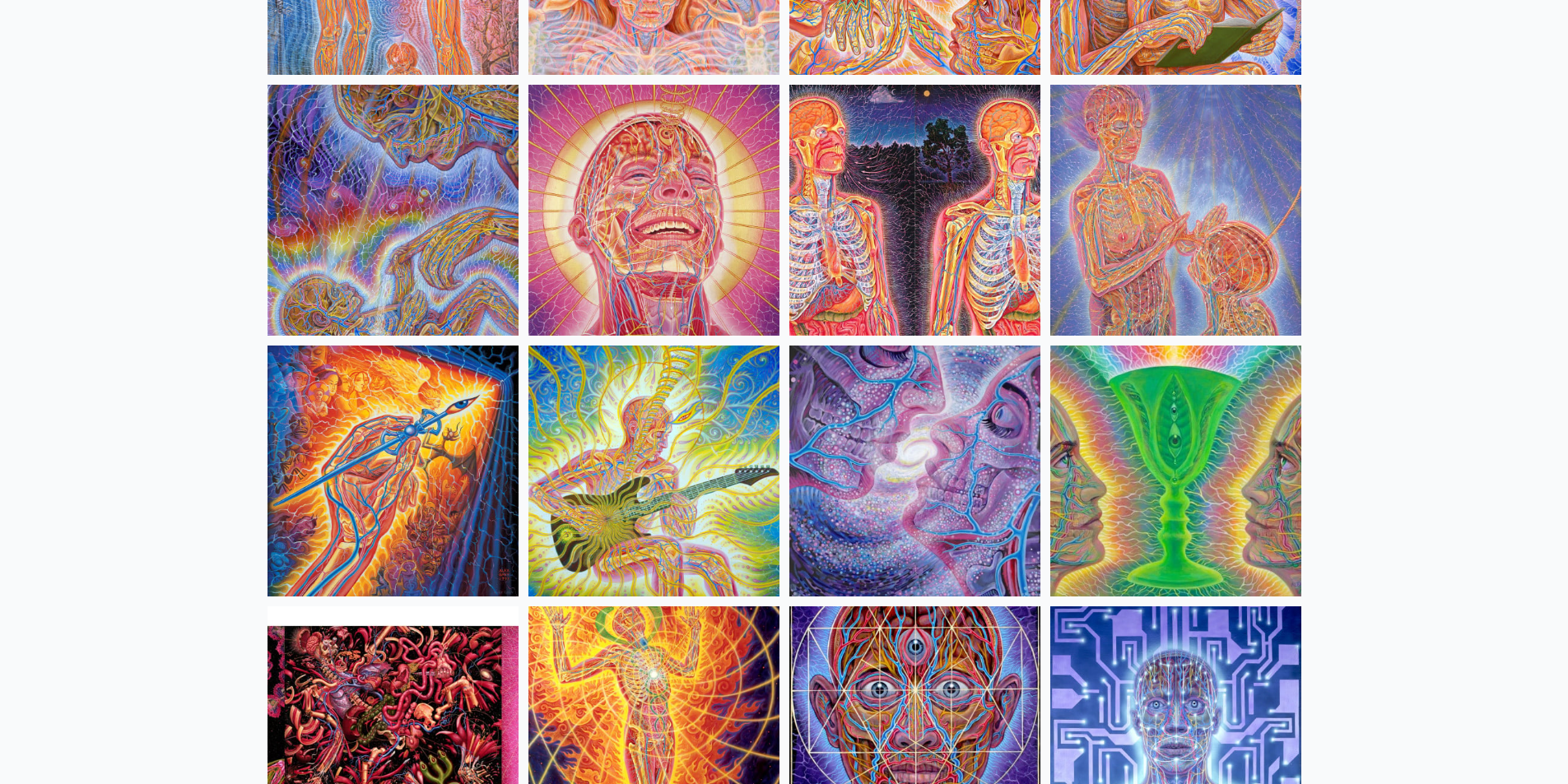
scroll to position [1151, 0]
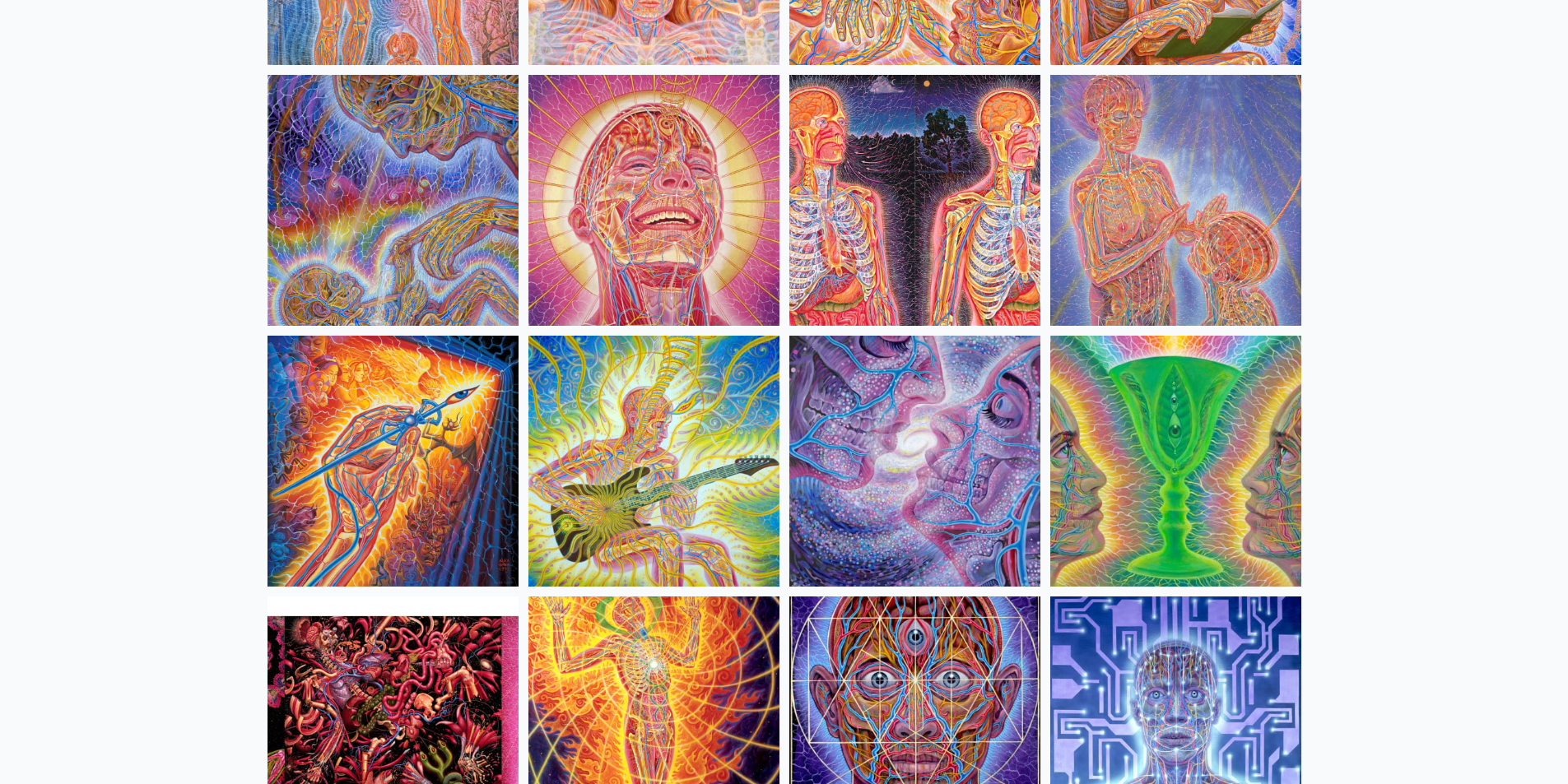
click at [634, 435] on img at bounding box center [654, 461] width 251 height 251
click at [353, 437] on img at bounding box center [393, 461] width 251 height 251
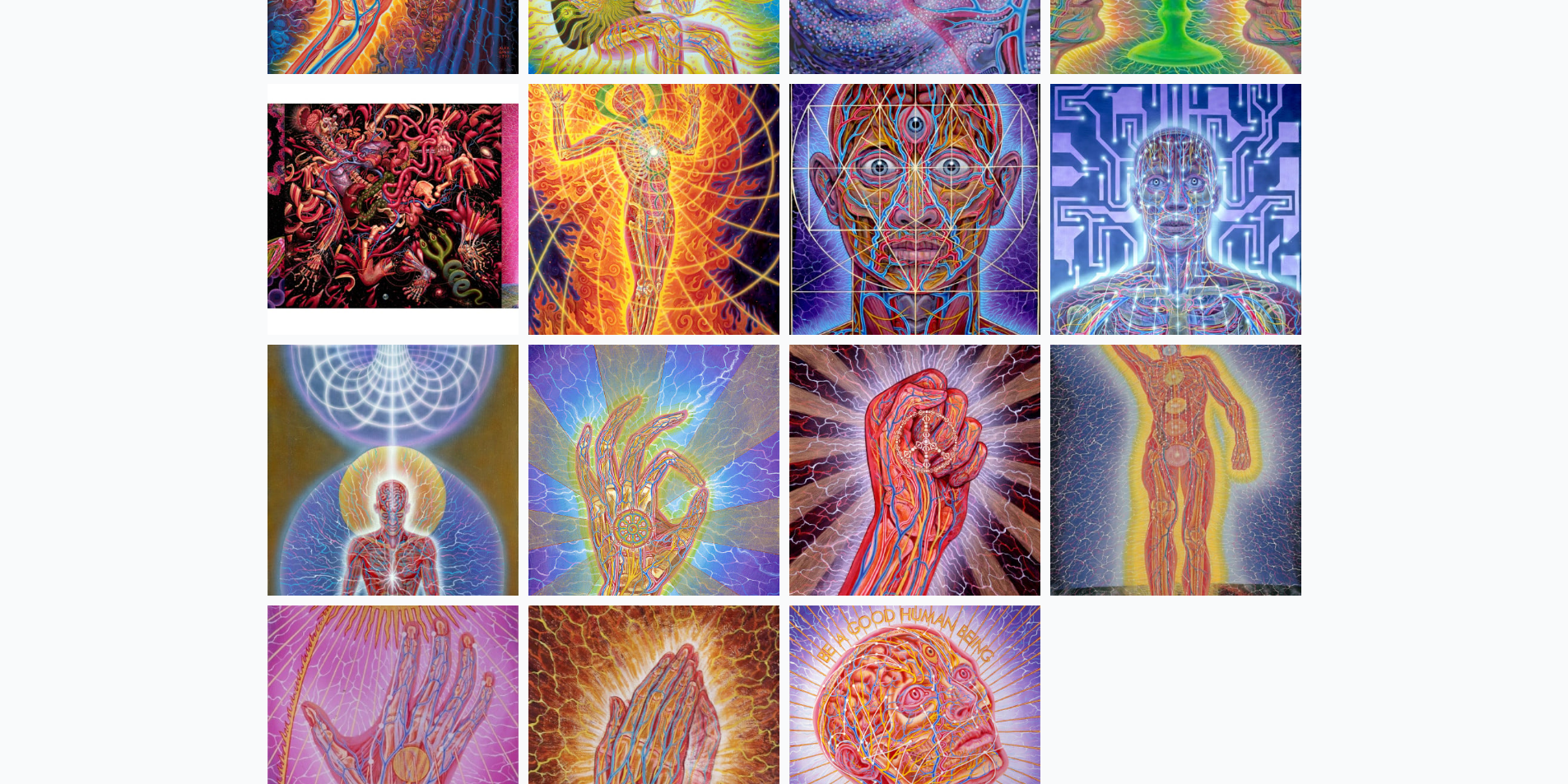
scroll to position [1727, 0]
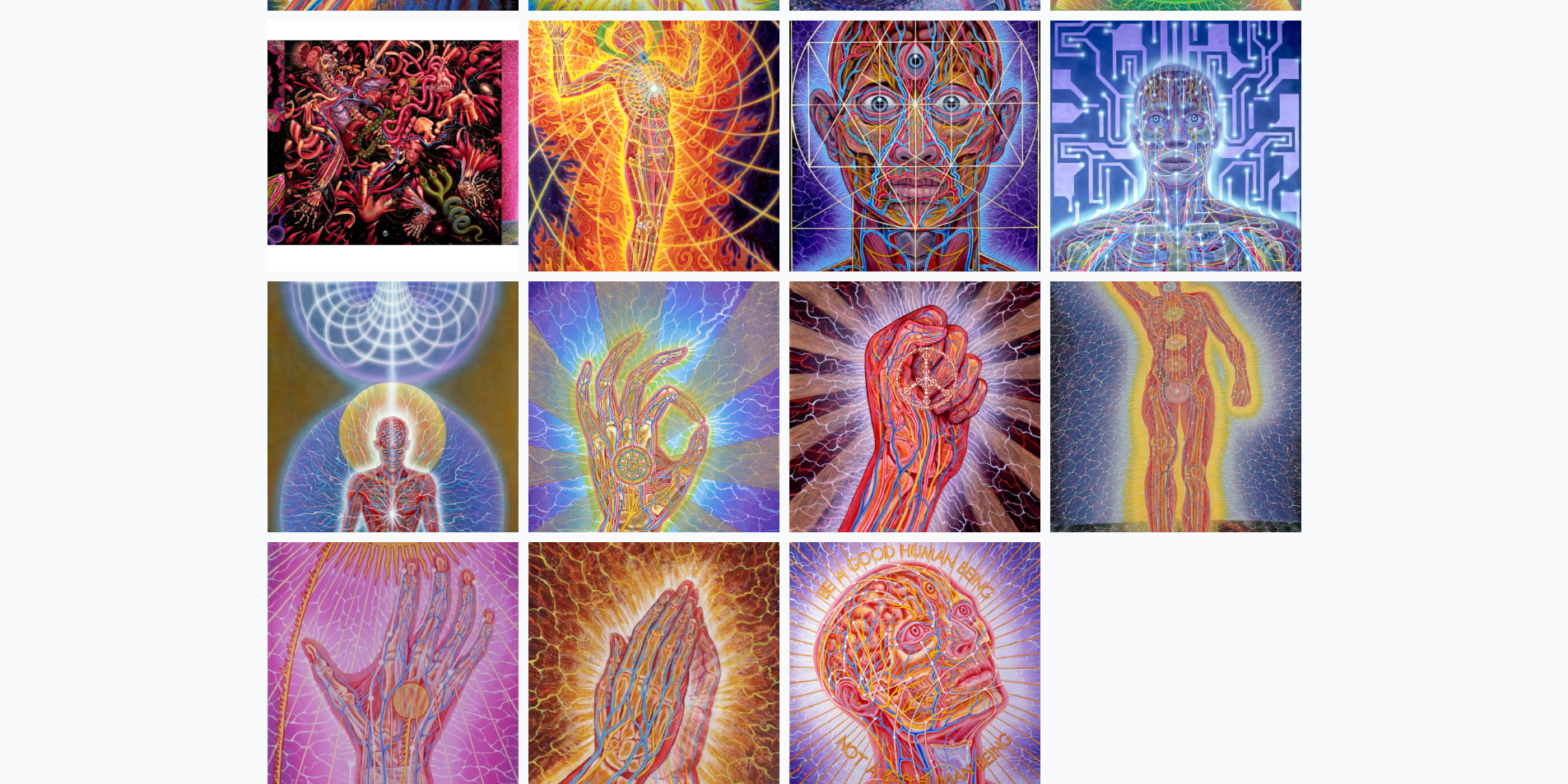
click at [284, 159] on img at bounding box center [393, 146] width 251 height 251
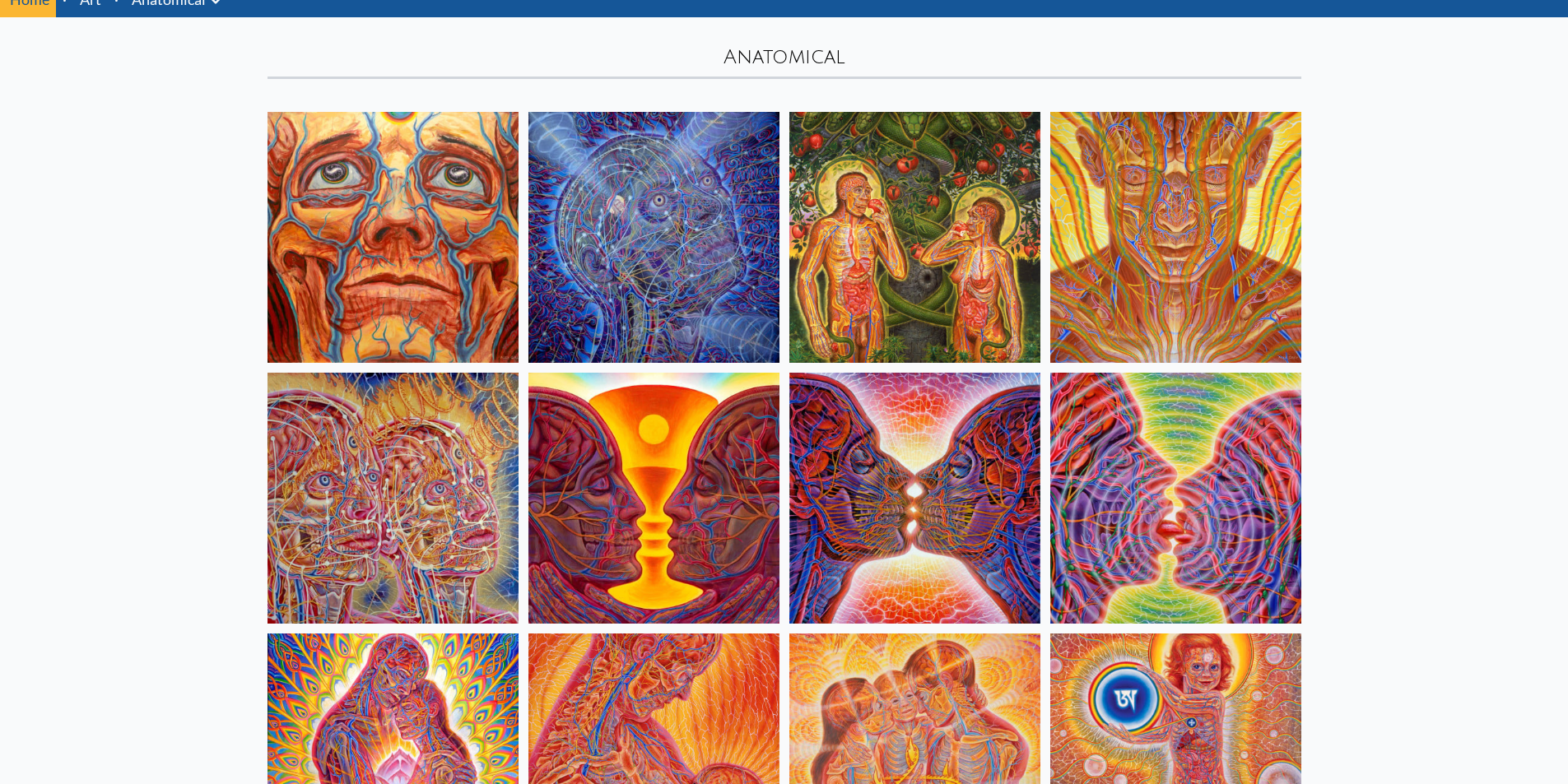
scroll to position [0, 0]
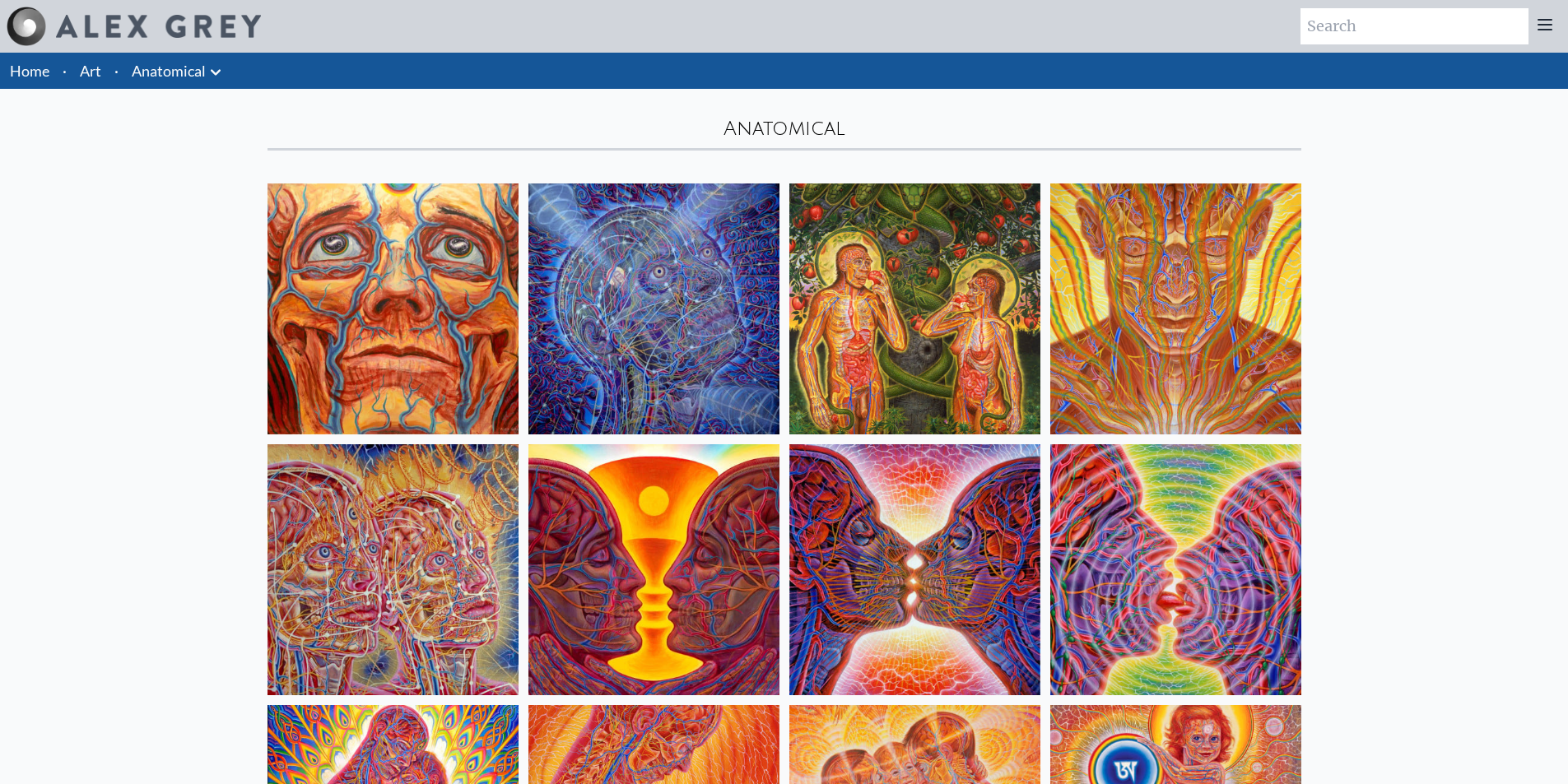
click at [209, 81] on icon at bounding box center [215, 72] width 20 height 20
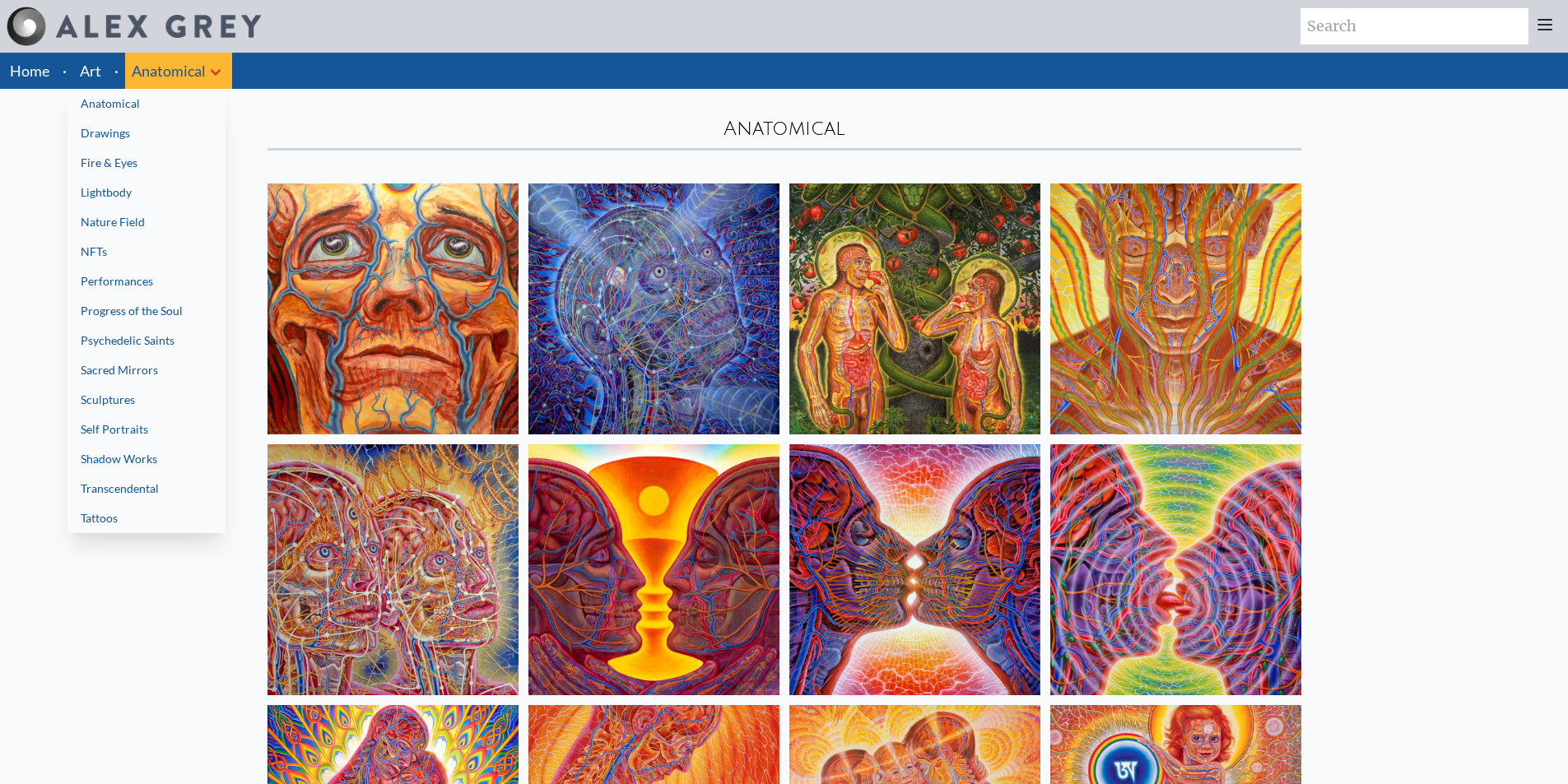
click at [181, 135] on link "Drawings" at bounding box center [146, 133] width 158 height 30
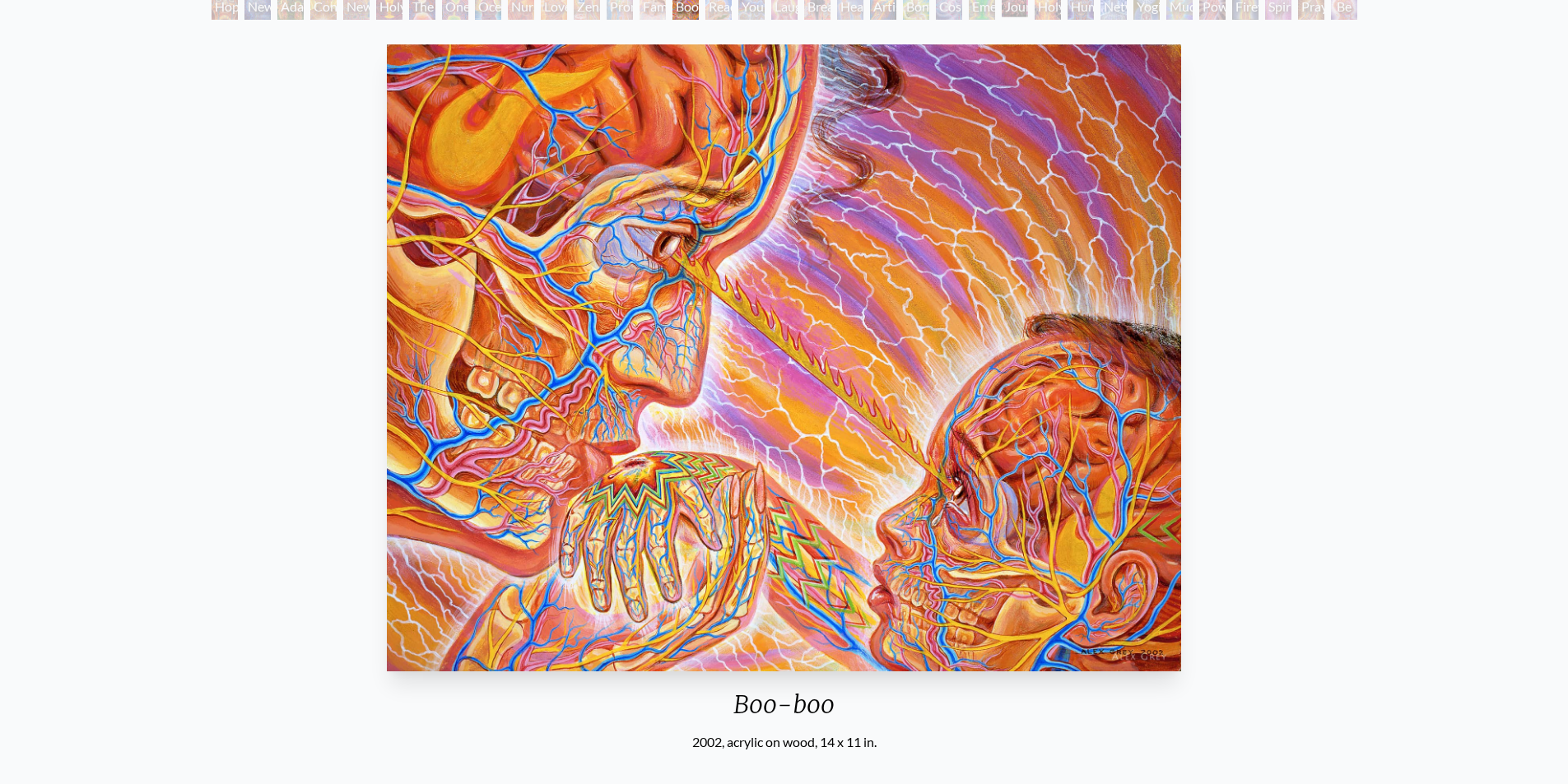
scroll to position [83, 0]
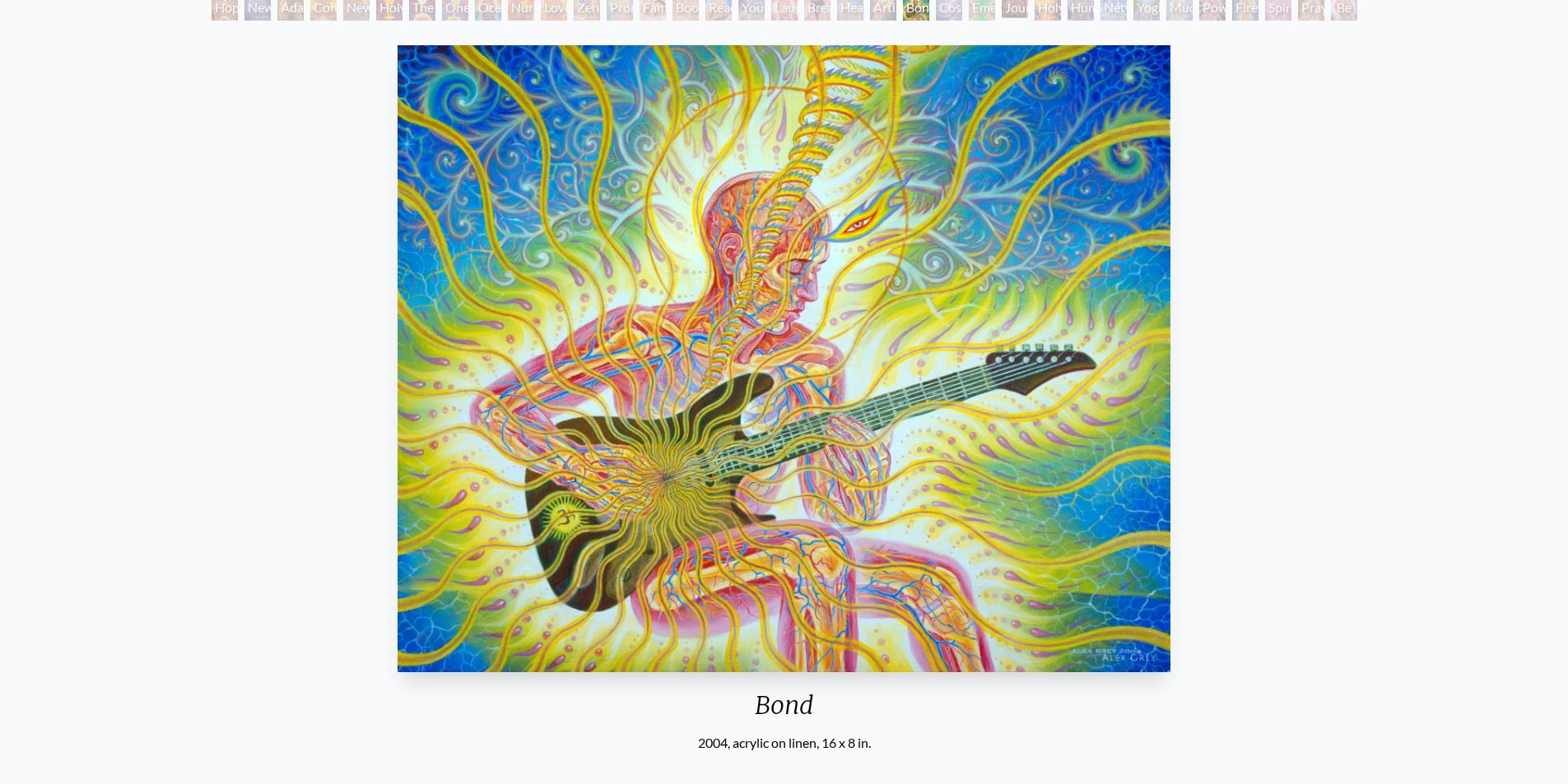
scroll to position [83, 0]
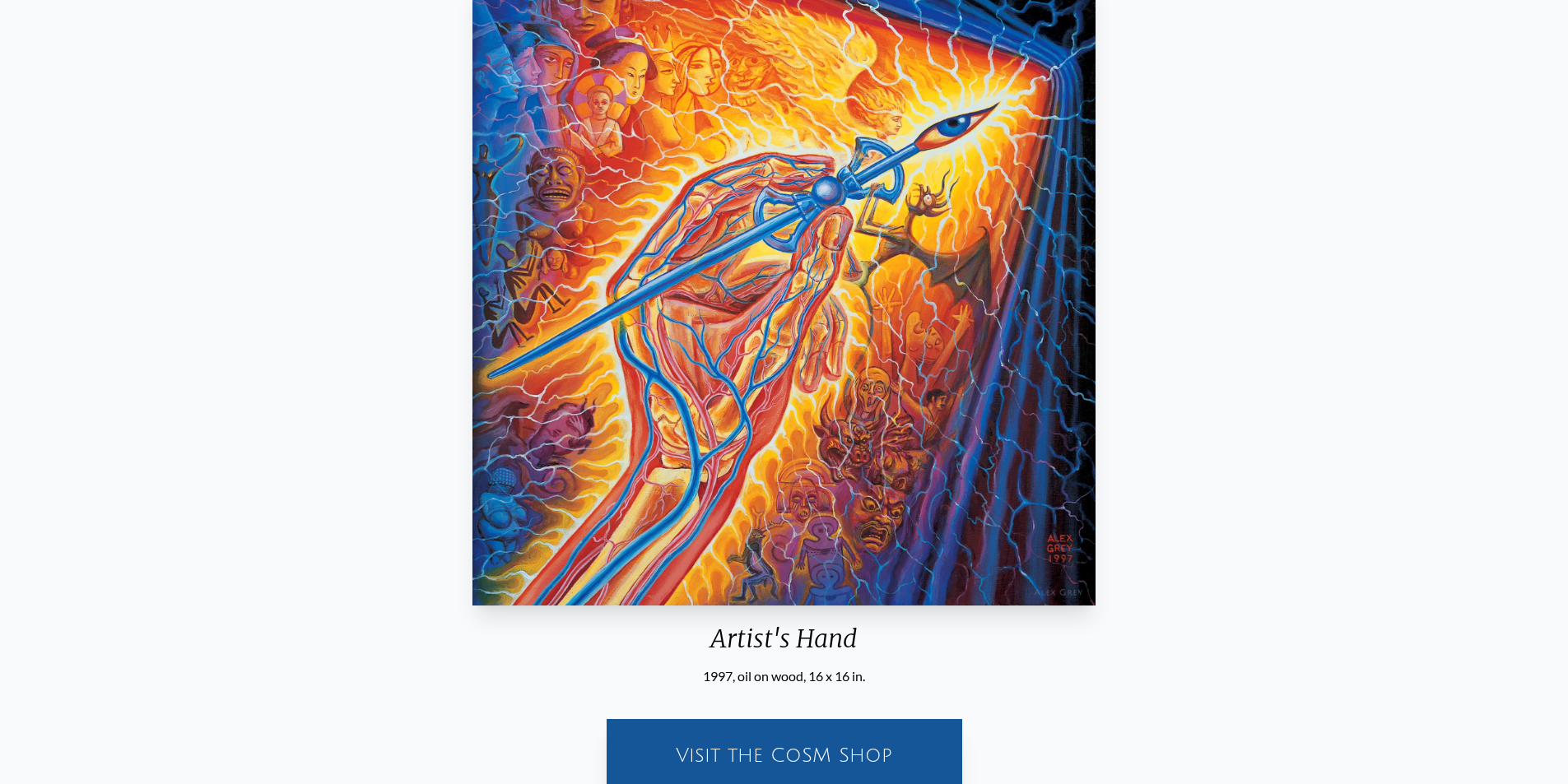
scroll to position [83, 0]
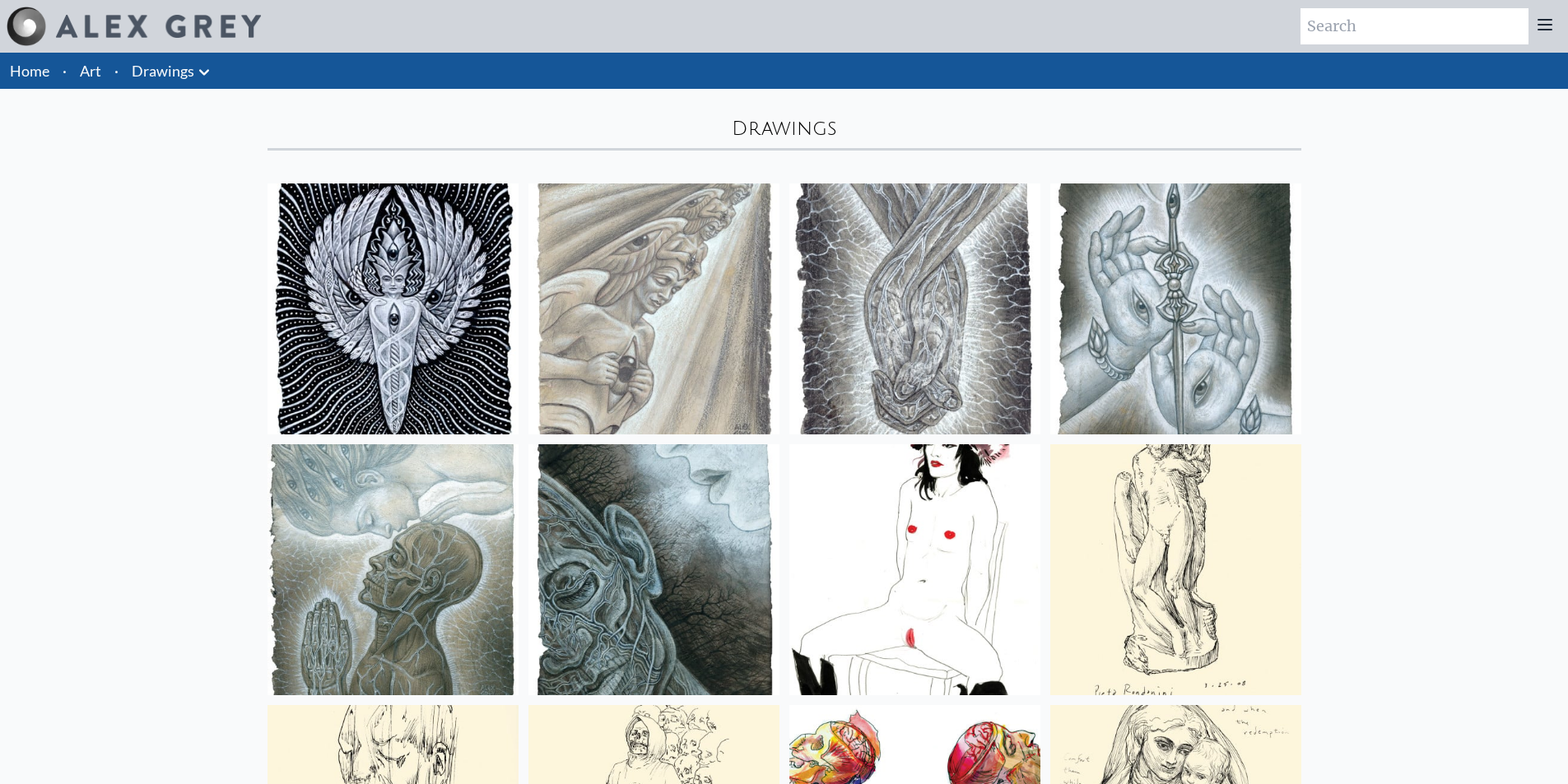
drag, startPoint x: 120, startPoint y: 591, endPoint x: 177, endPoint y: 372, distance: 226.3
click at [200, 64] on icon at bounding box center [204, 72] width 20 height 20
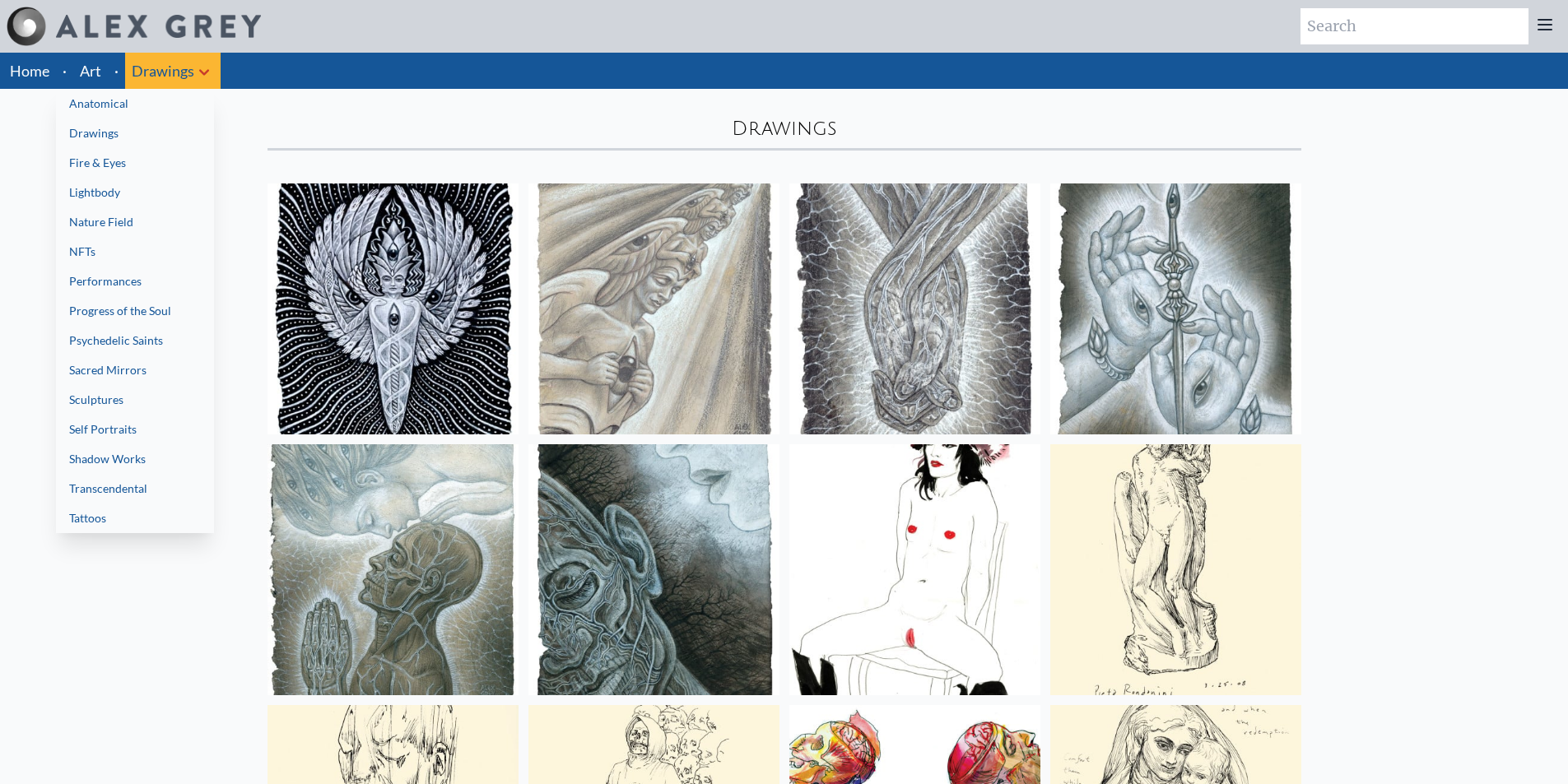
click at [176, 167] on link "Fire & Eyes" at bounding box center [135, 163] width 158 height 30
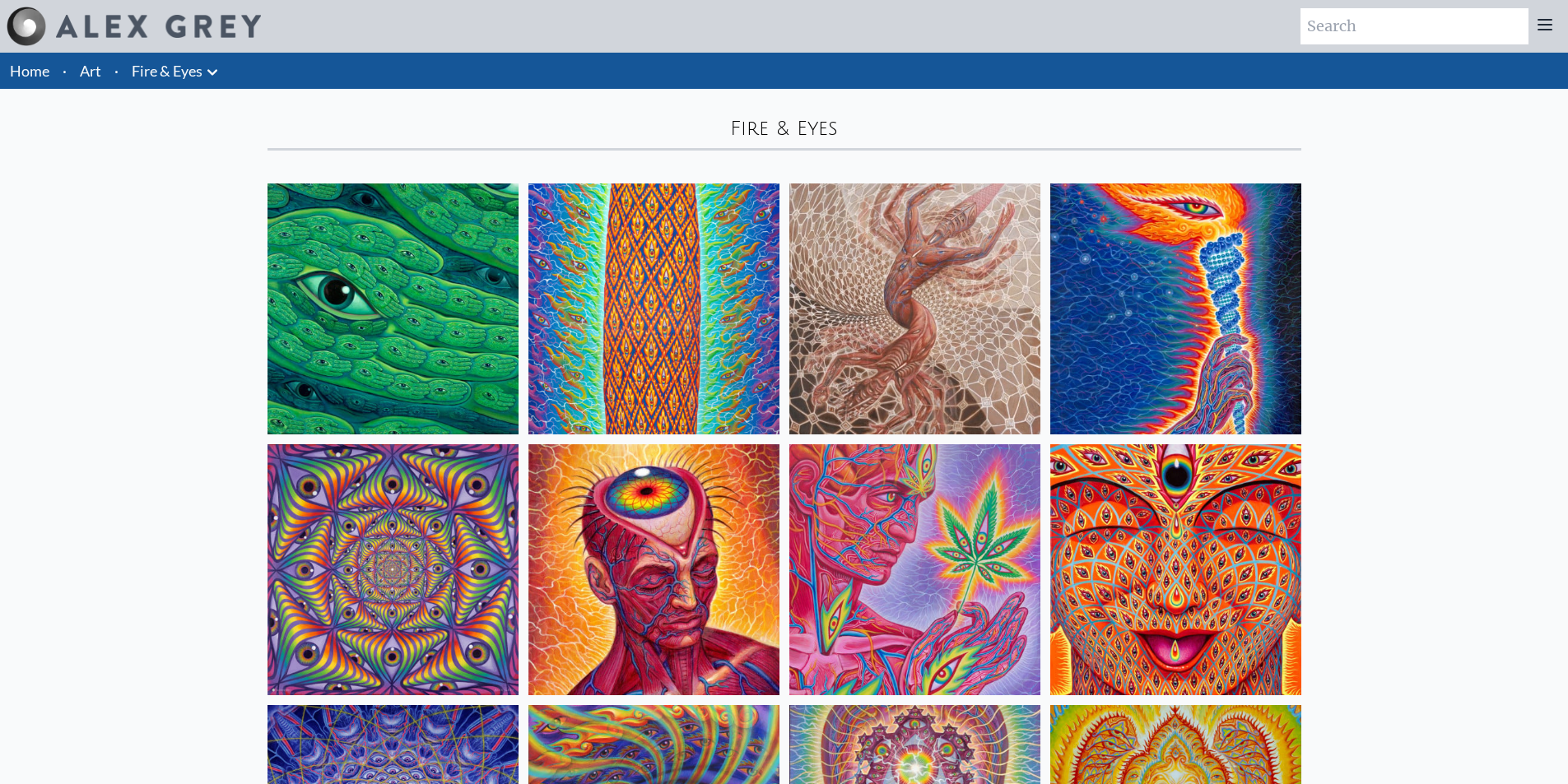
click at [209, 61] on button at bounding box center [211, 70] width 20 height 23
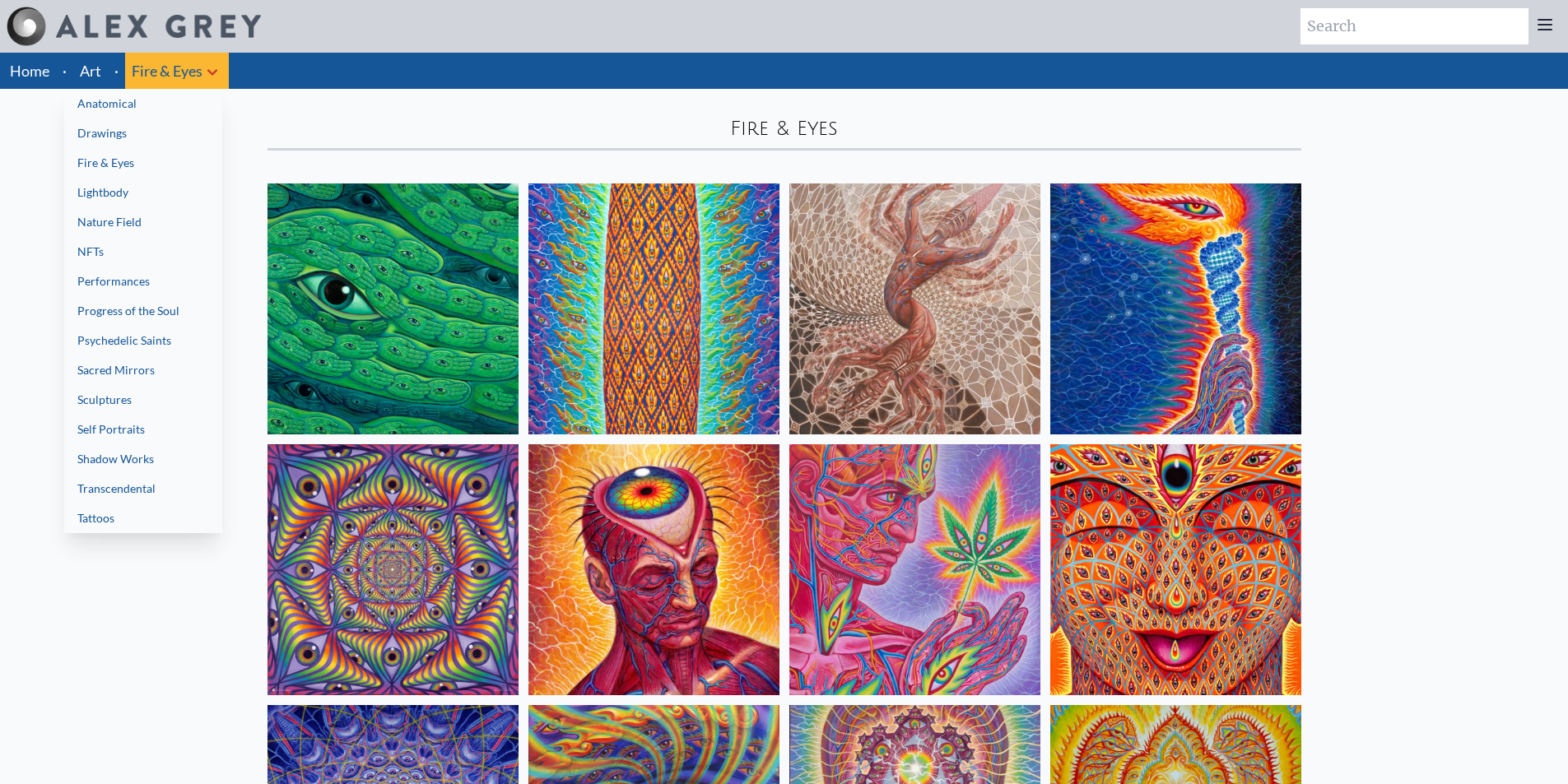
click at [165, 198] on link "Lightbody" at bounding box center [142, 192] width 158 height 30
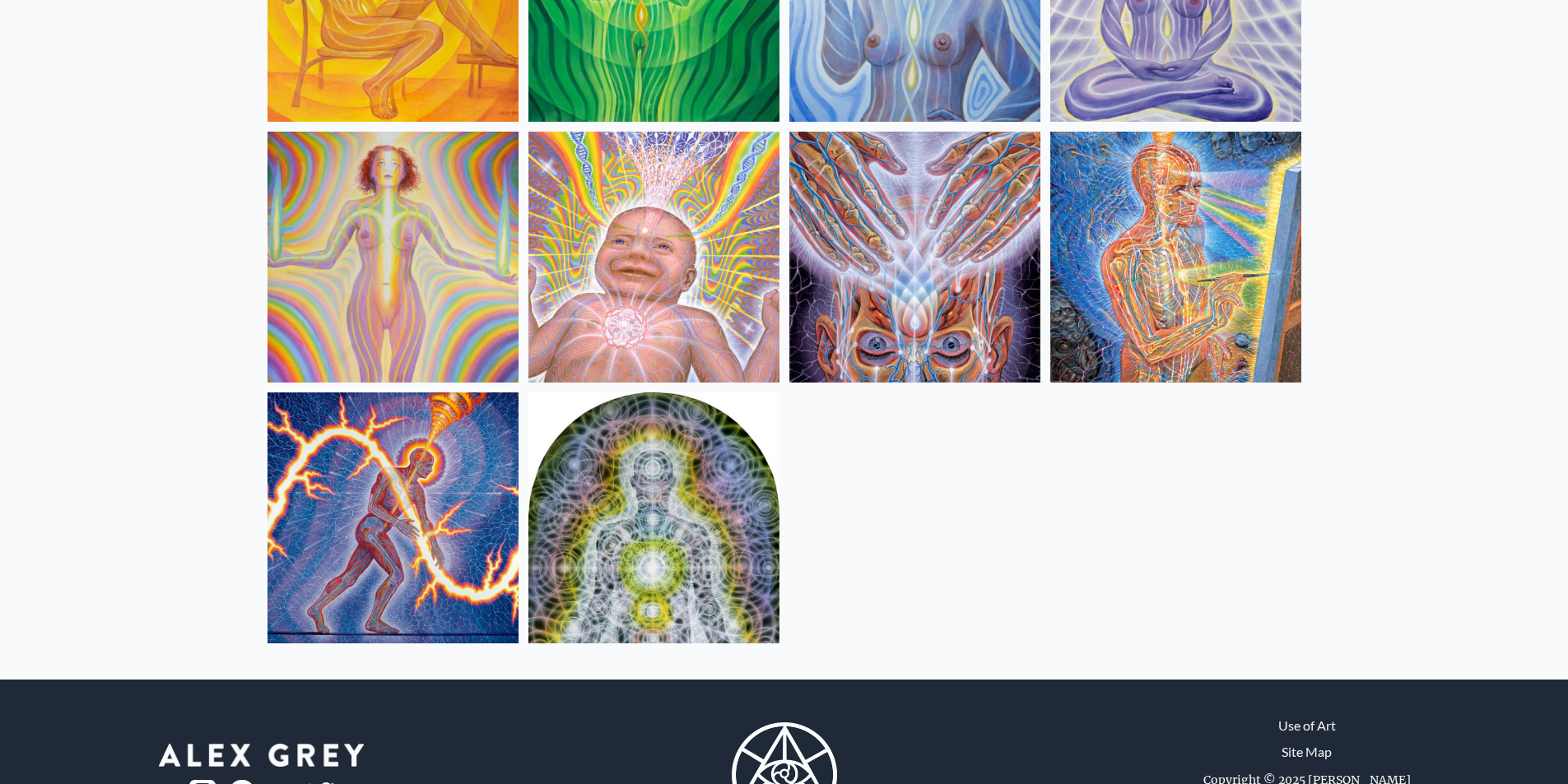
scroll to position [576, 0]
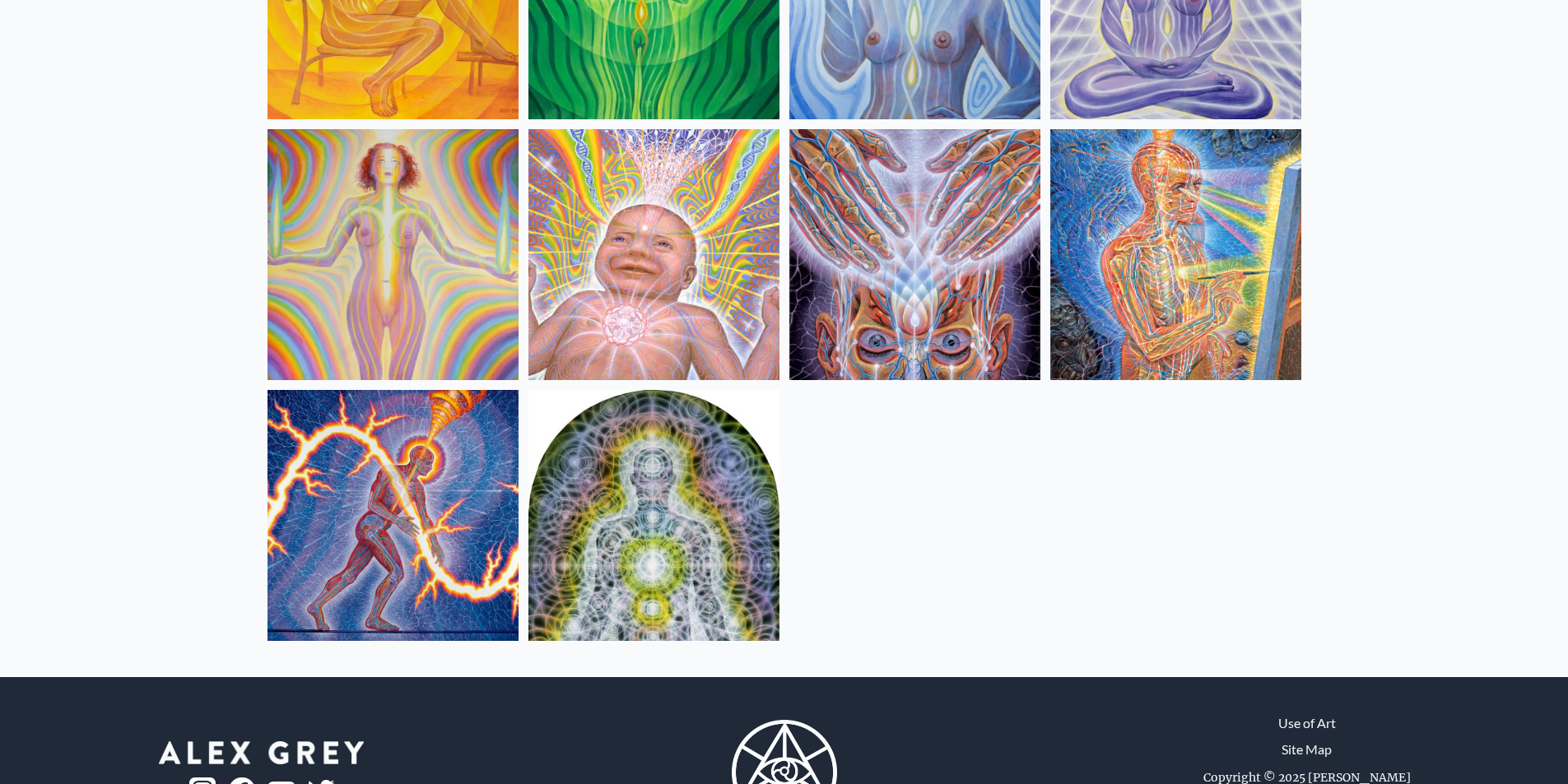
click at [652, 242] on img at bounding box center [654, 255] width 251 height 251
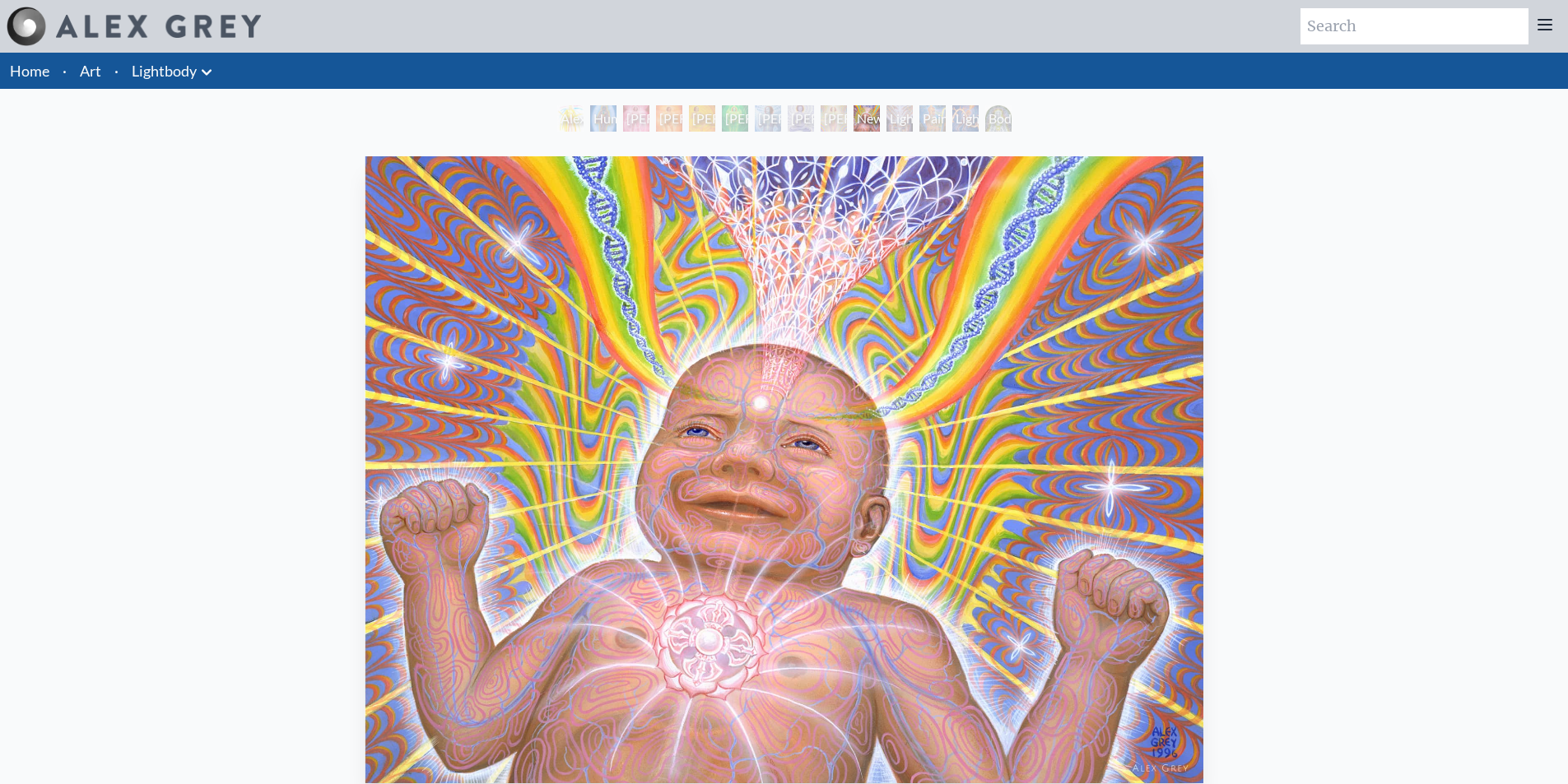
click at [13, 71] on link "Home" at bounding box center [30, 70] width 39 height 18
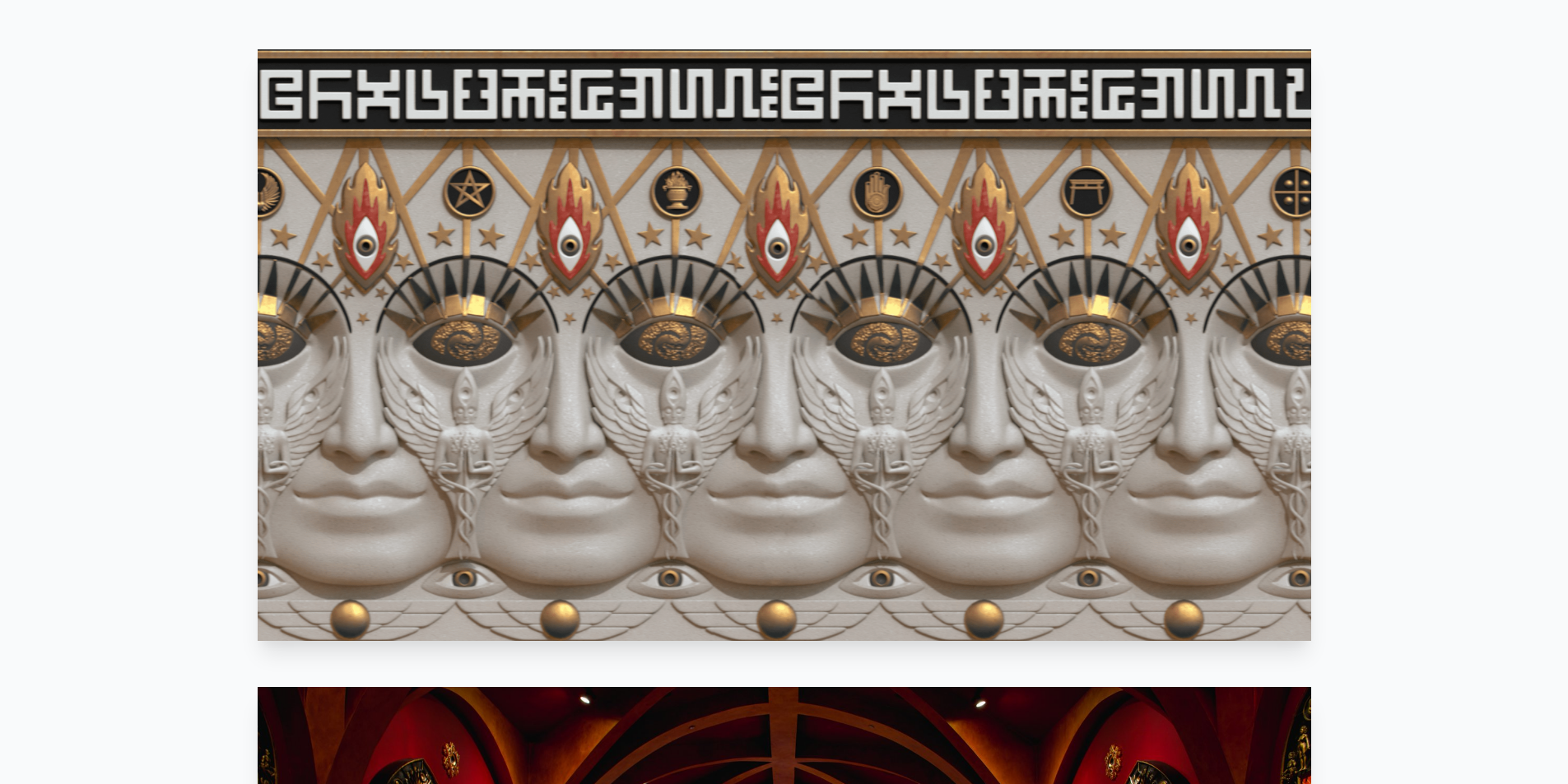
scroll to position [987, 0]
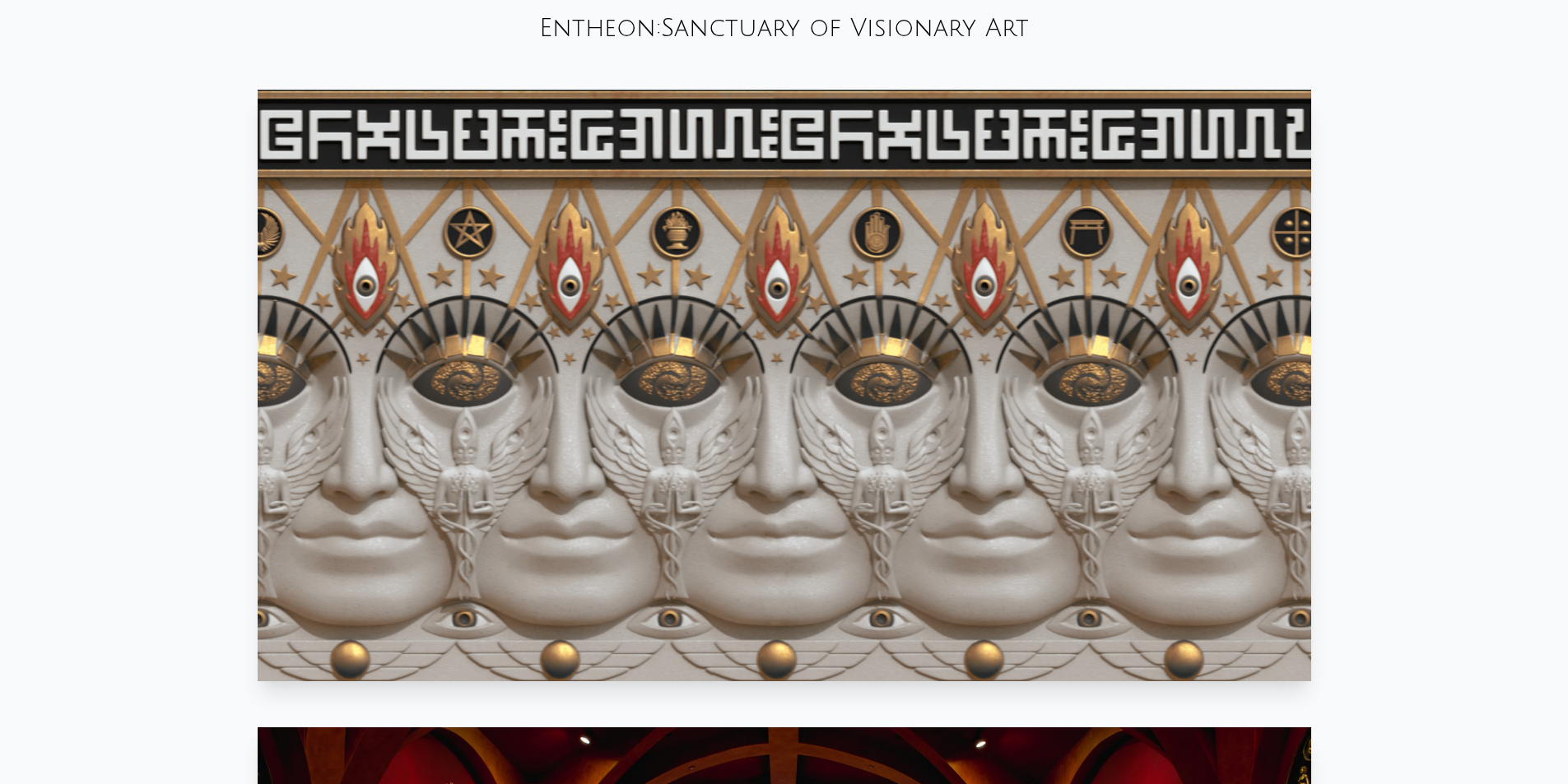
click at [683, 274] on video "Your browser does not support the video tag." at bounding box center [784, 385] width 1053 height 591
